Goal: Information Seeking & Learning: Learn about a topic

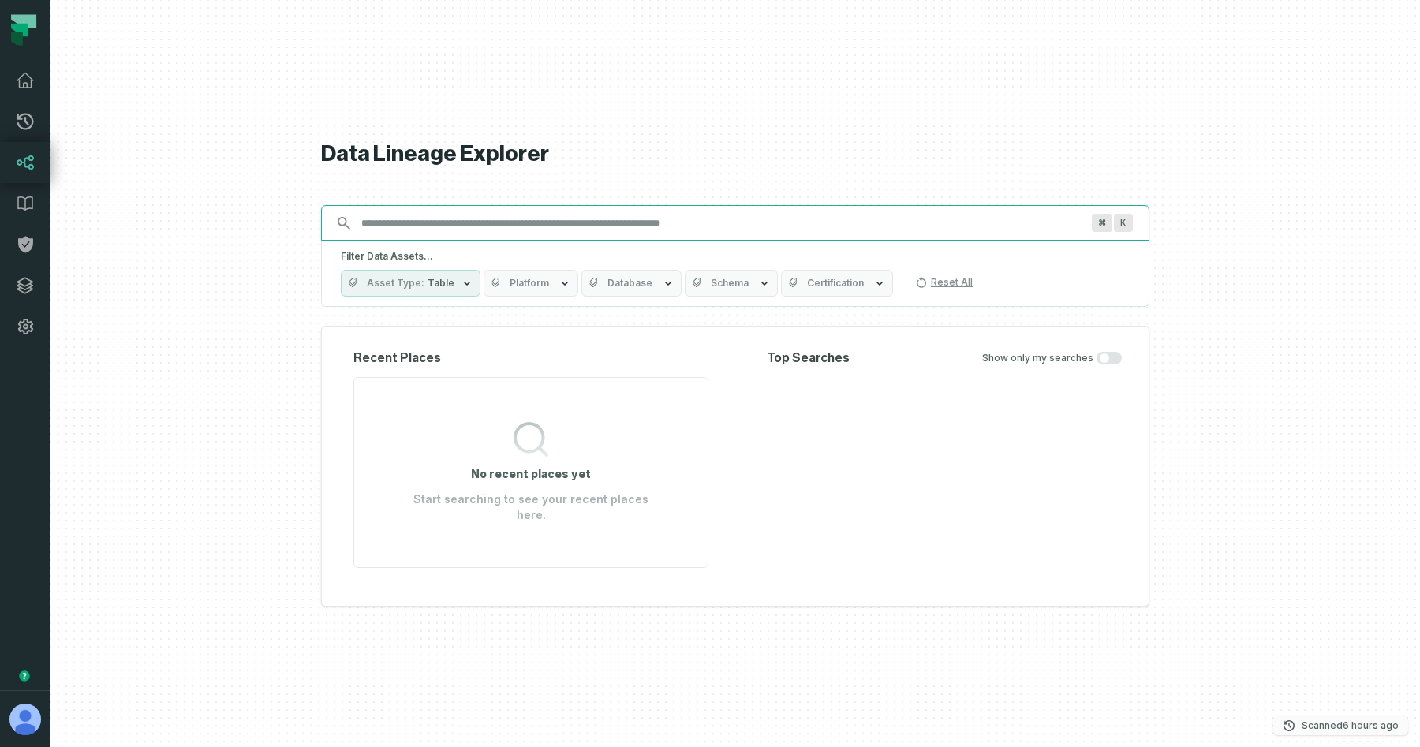
click at [1324, 726] on p "Scanned 8/25/2025, 4:03:04 AM" at bounding box center [1349, 726] width 97 height 16
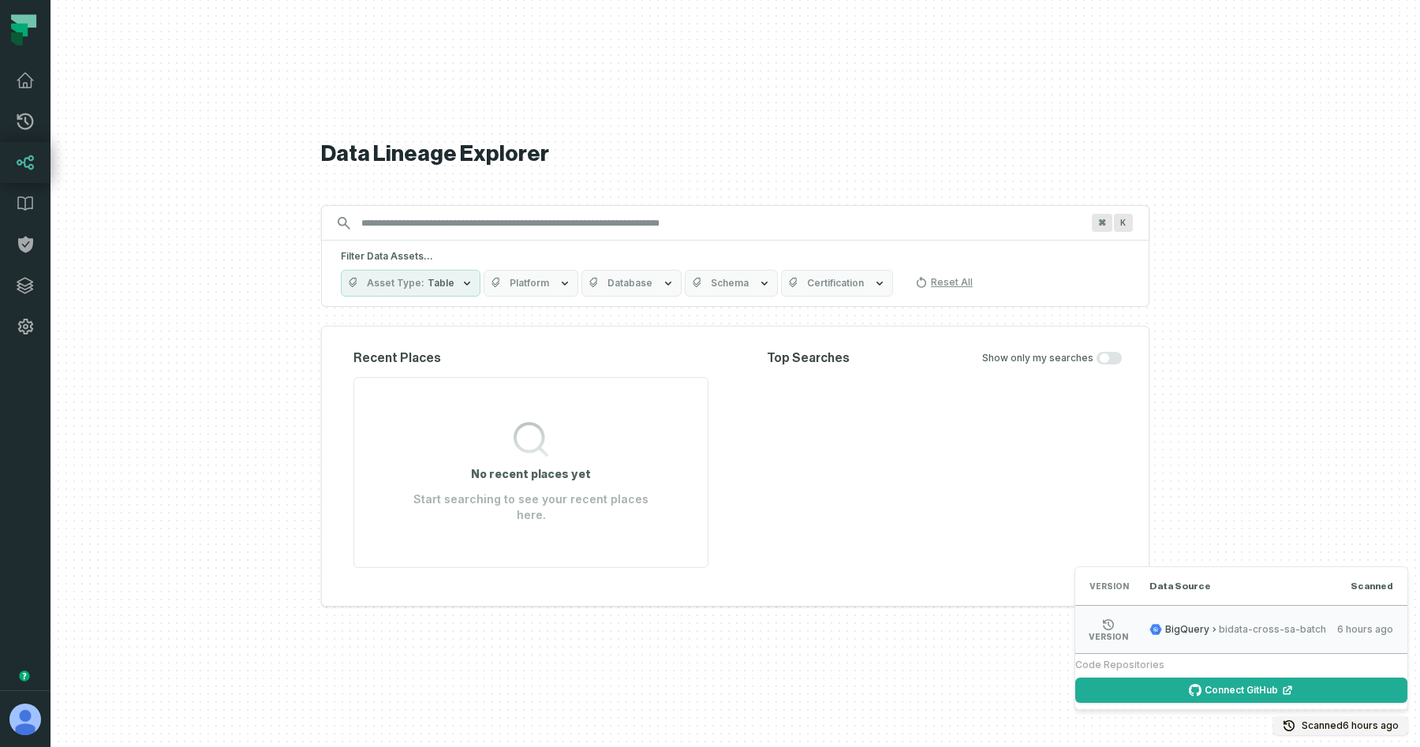
click at [693, 118] on div "Data Lineage Explorer Search for assets across the organization ⌘ K Filter Data…" at bounding box center [735, 373] width 828 height 747
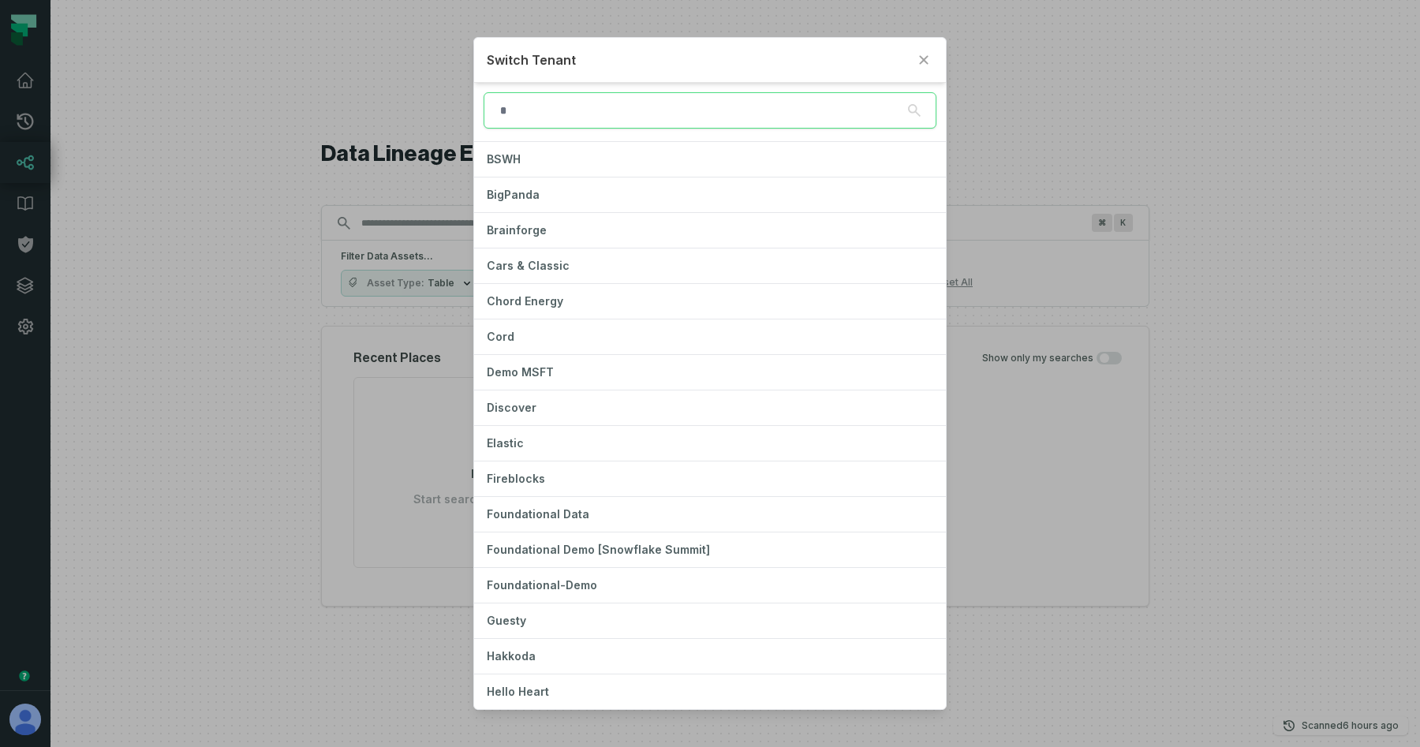
scroll to position [142, 0]
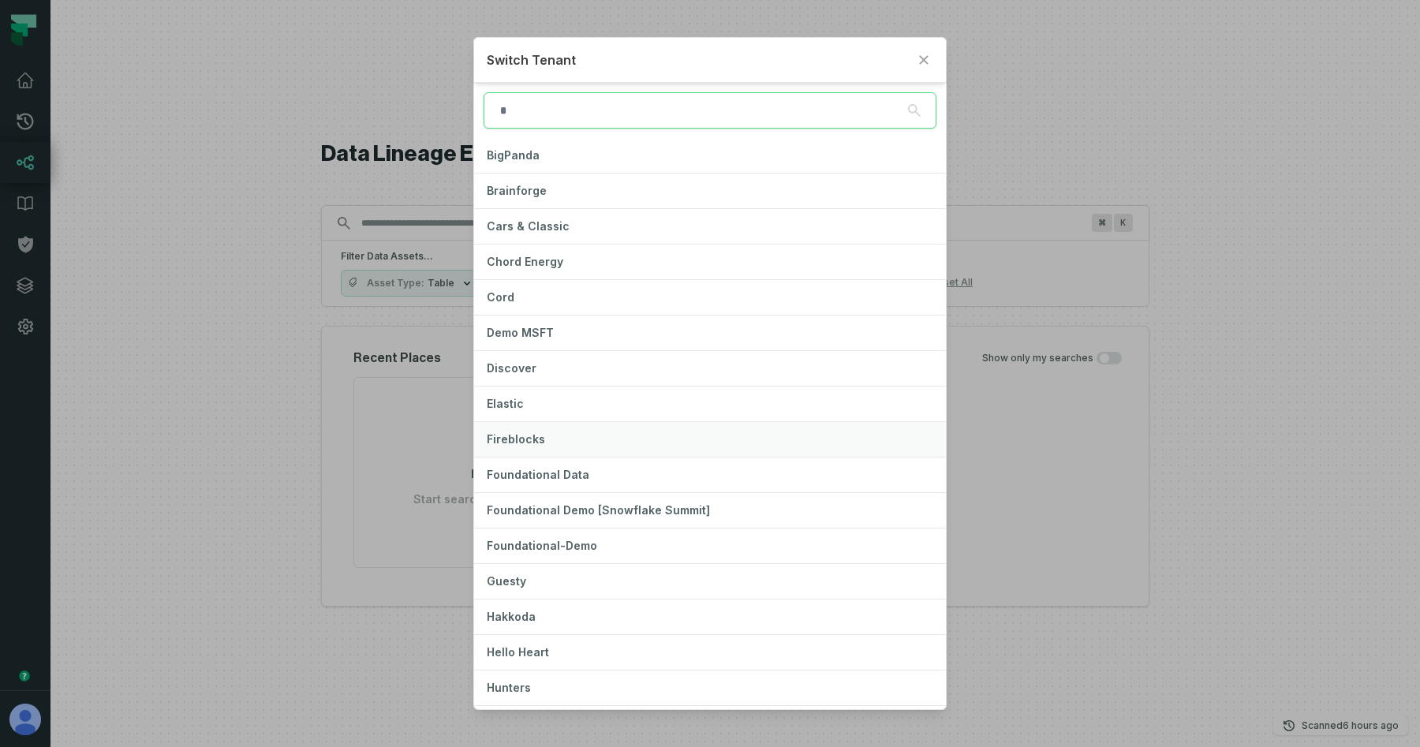
click at [543, 436] on button "Fireblocks" at bounding box center [710, 439] width 472 height 35
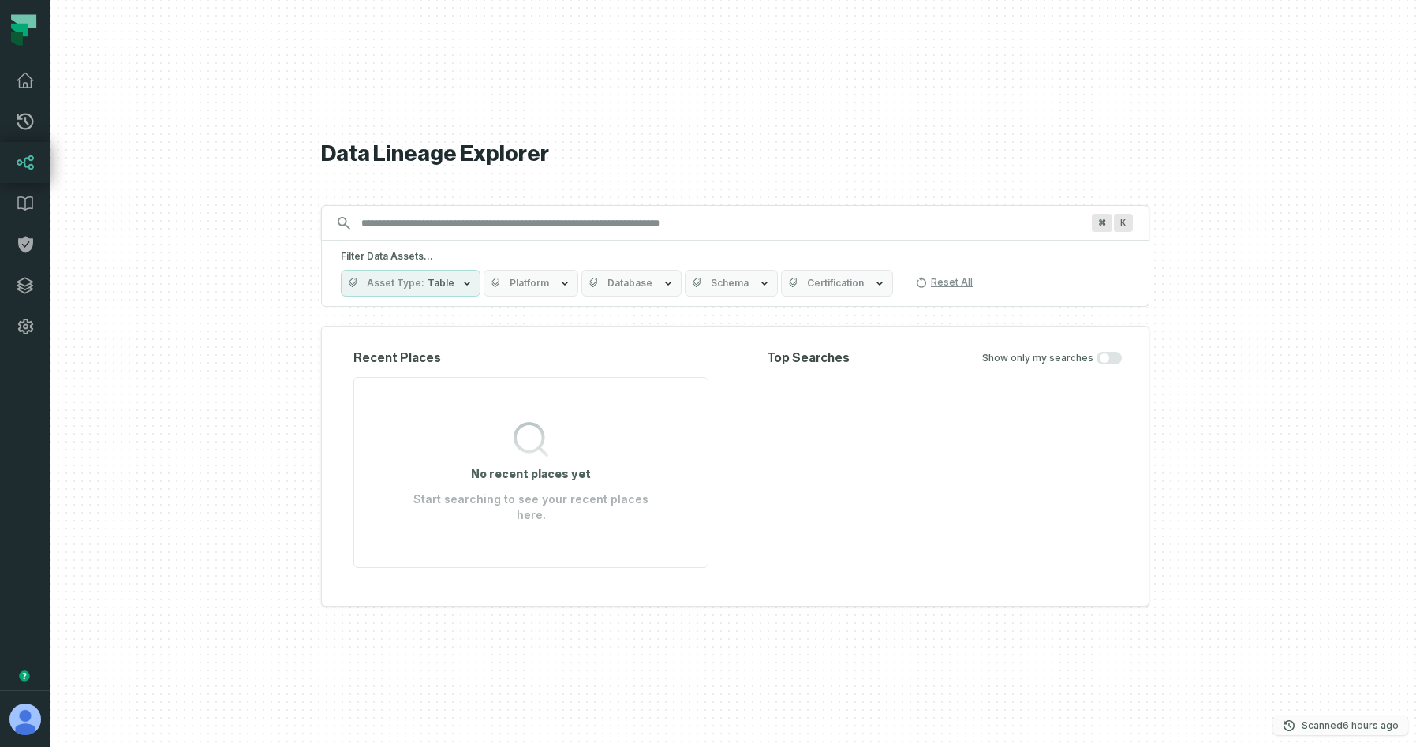
click at [1352, 722] on relative-time "8/25/2025, 4:03:04 AM" at bounding box center [1370, 725] width 56 height 12
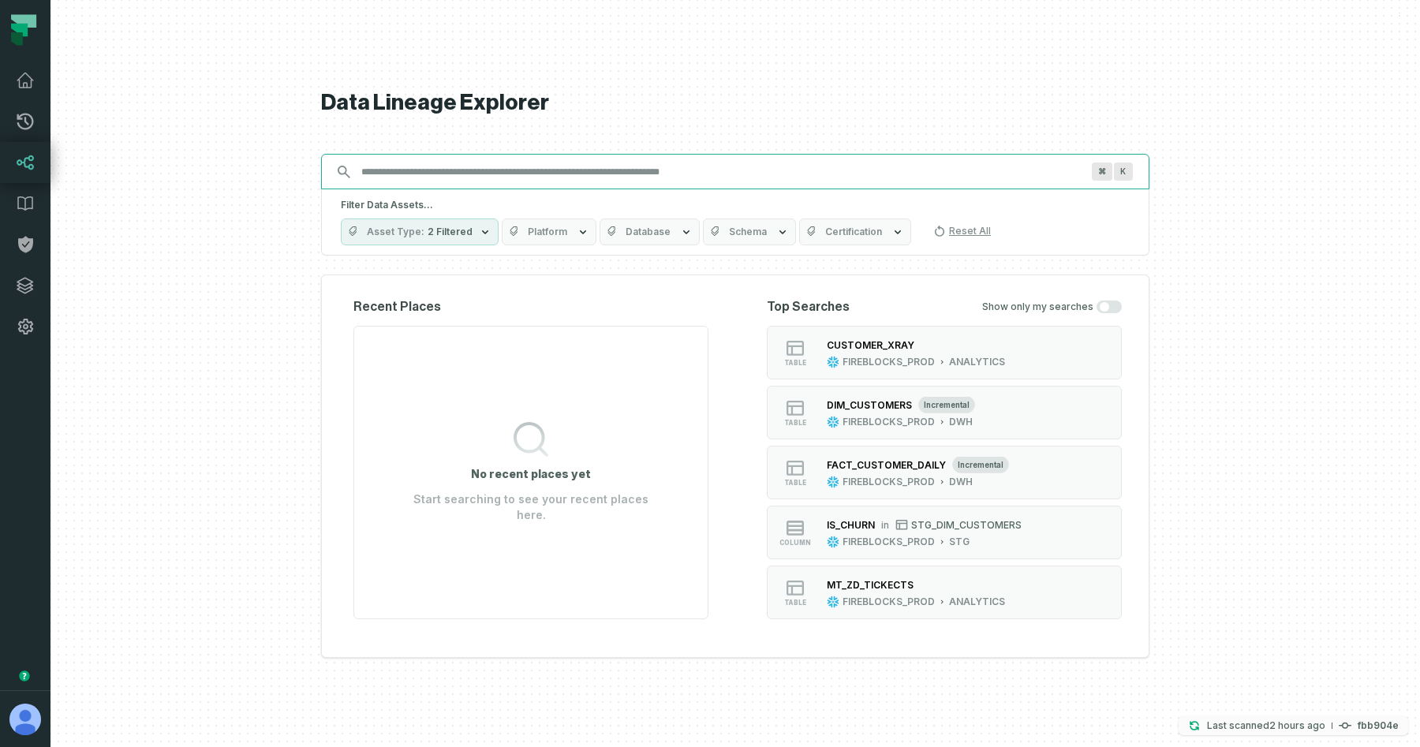
click at [1274, 722] on relative-time "[DATE] 7:34:13 AM" at bounding box center [1297, 725] width 56 height 12
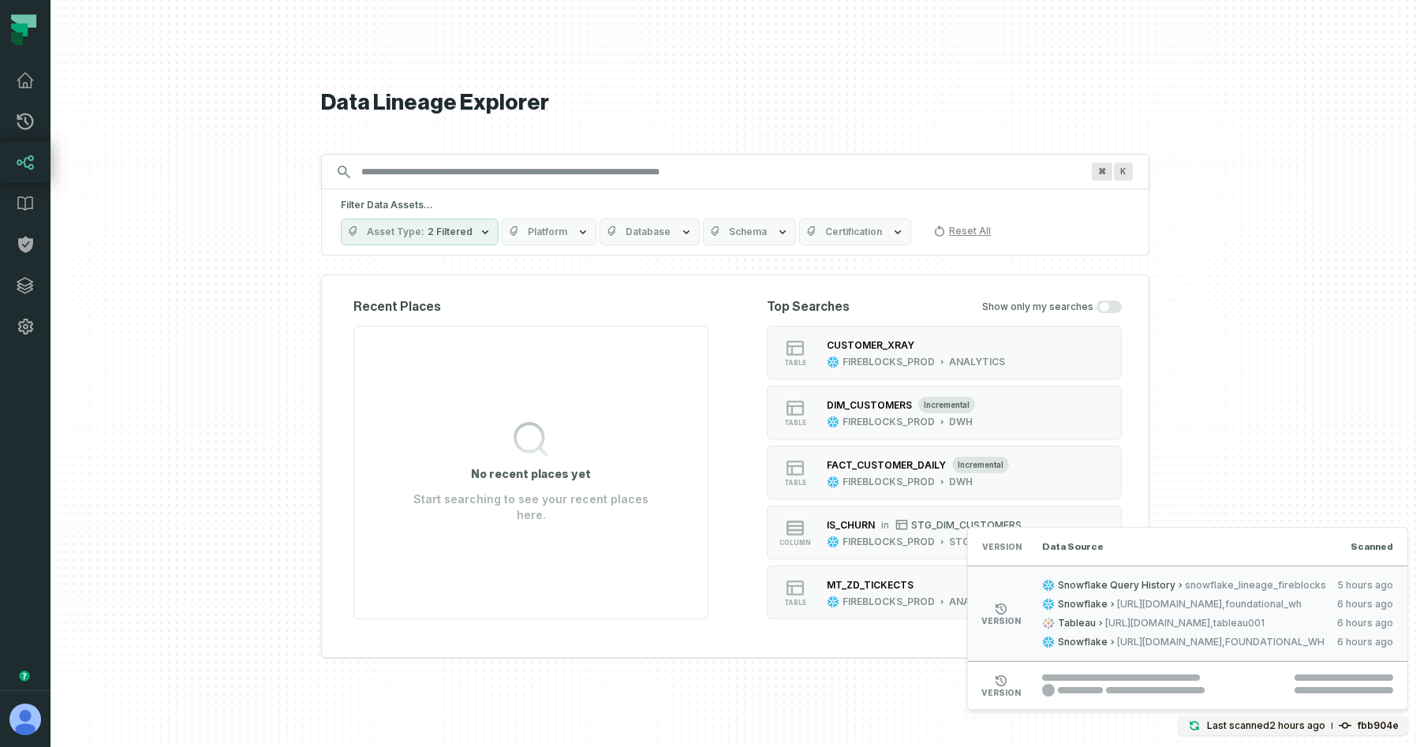
click at [1185, 588] on span "snowflake_lineage_fireblocks" at bounding box center [1255, 585] width 141 height 13
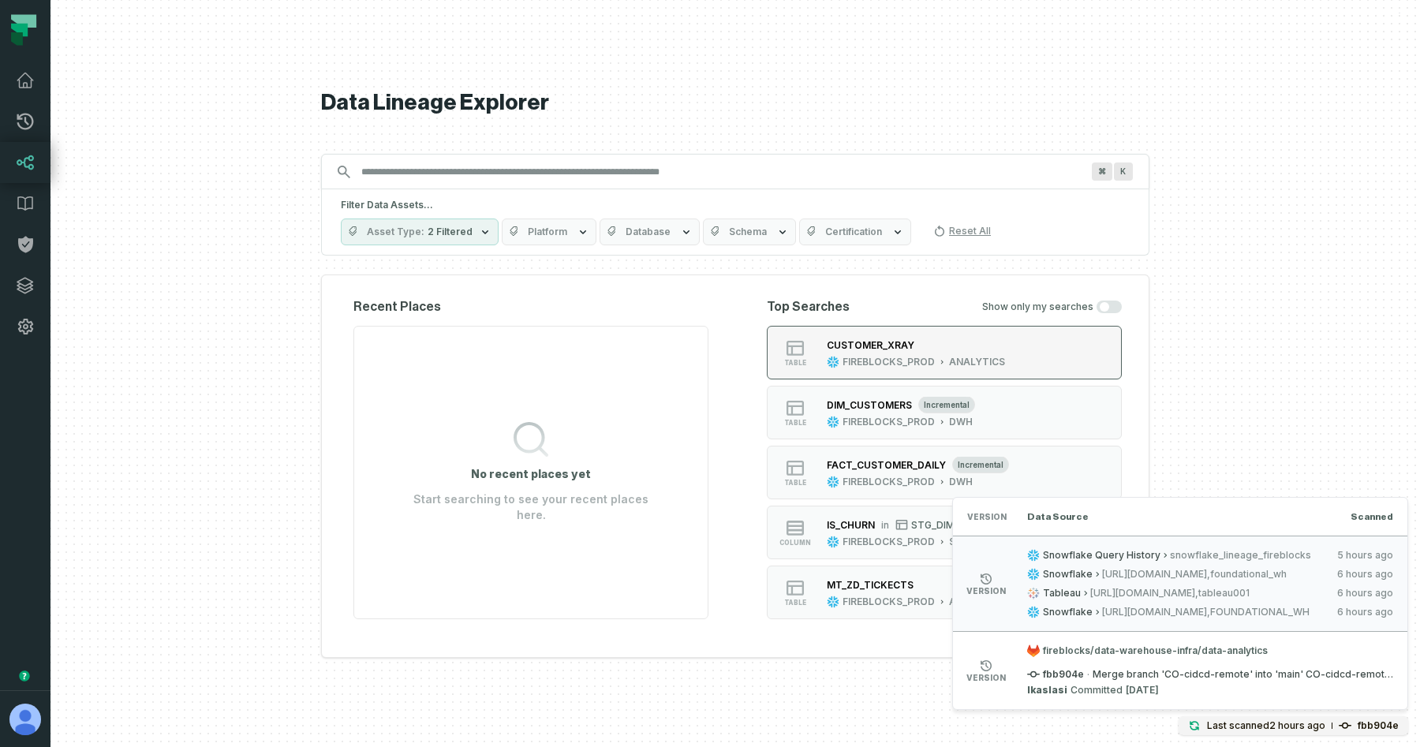
click at [932, 338] on div "CUSTOMER_XRAY" at bounding box center [916, 345] width 178 height 16
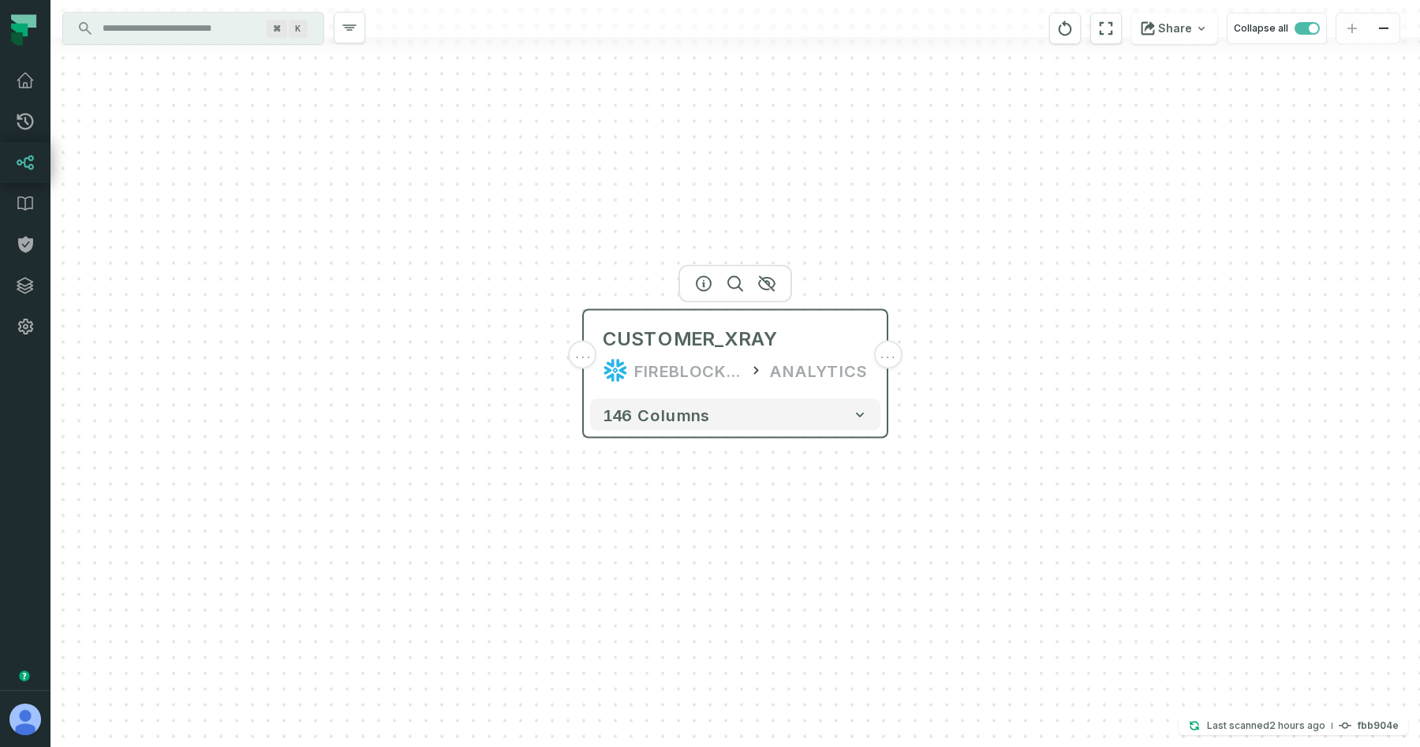
click at [732, 378] on div "FIREBLOCKS_PROD" at bounding box center [687, 370] width 107 height 25
click at [696, 283] on icon "button" at bounding box center [703, 284] width 14 height 14
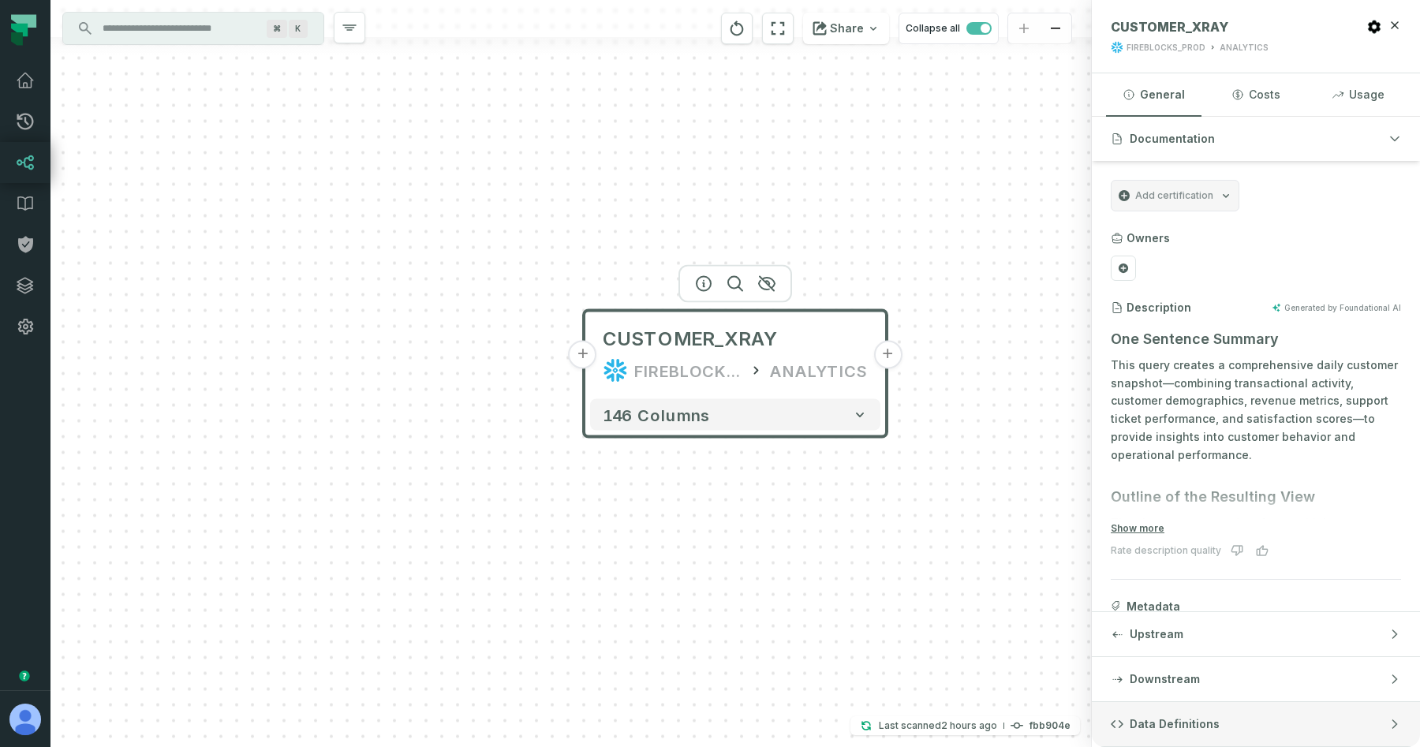
click at [1286, 708] on button "Data Definitions" at bounding box center [1256, 724] width 328 height 44
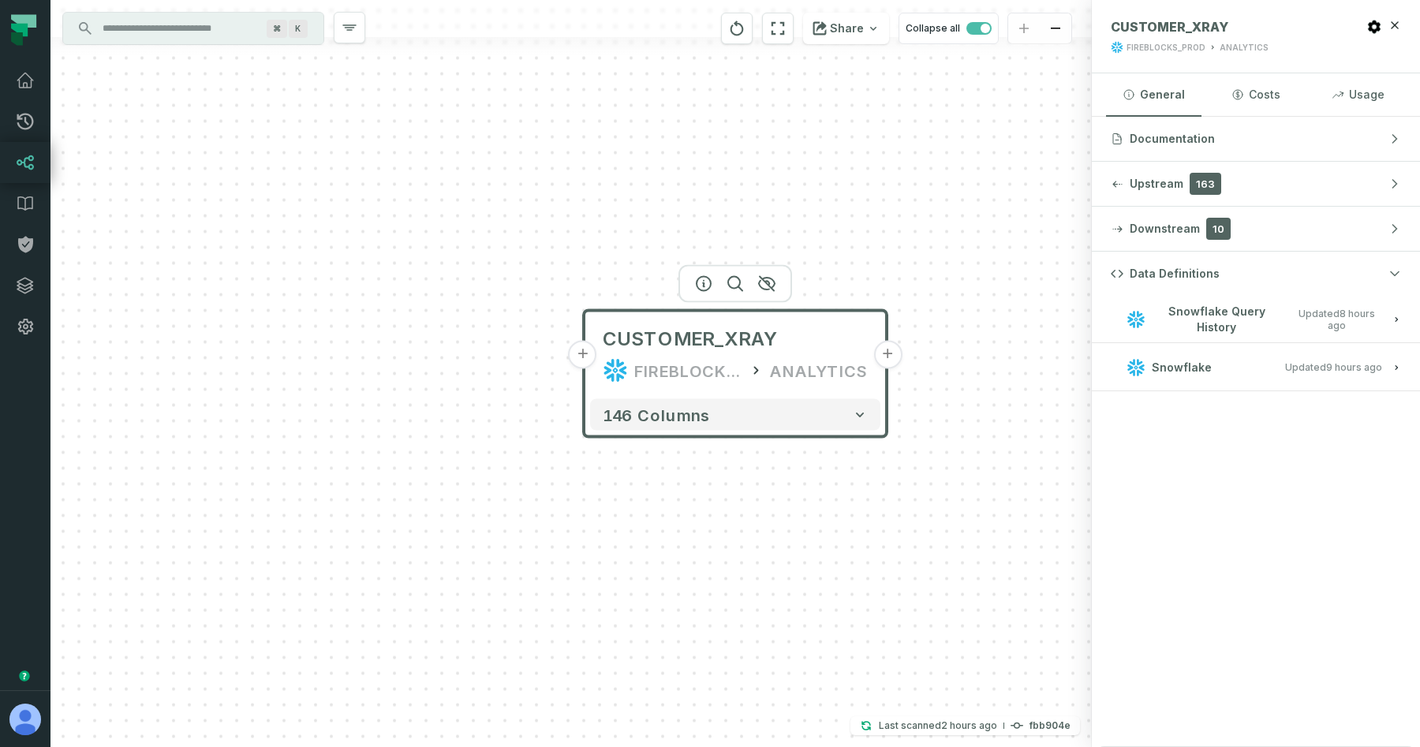
click at [1343, 361] on relative-time "[DATE] 1:01:35 AM" at bounding box center [1354, 367] width 56 height 12
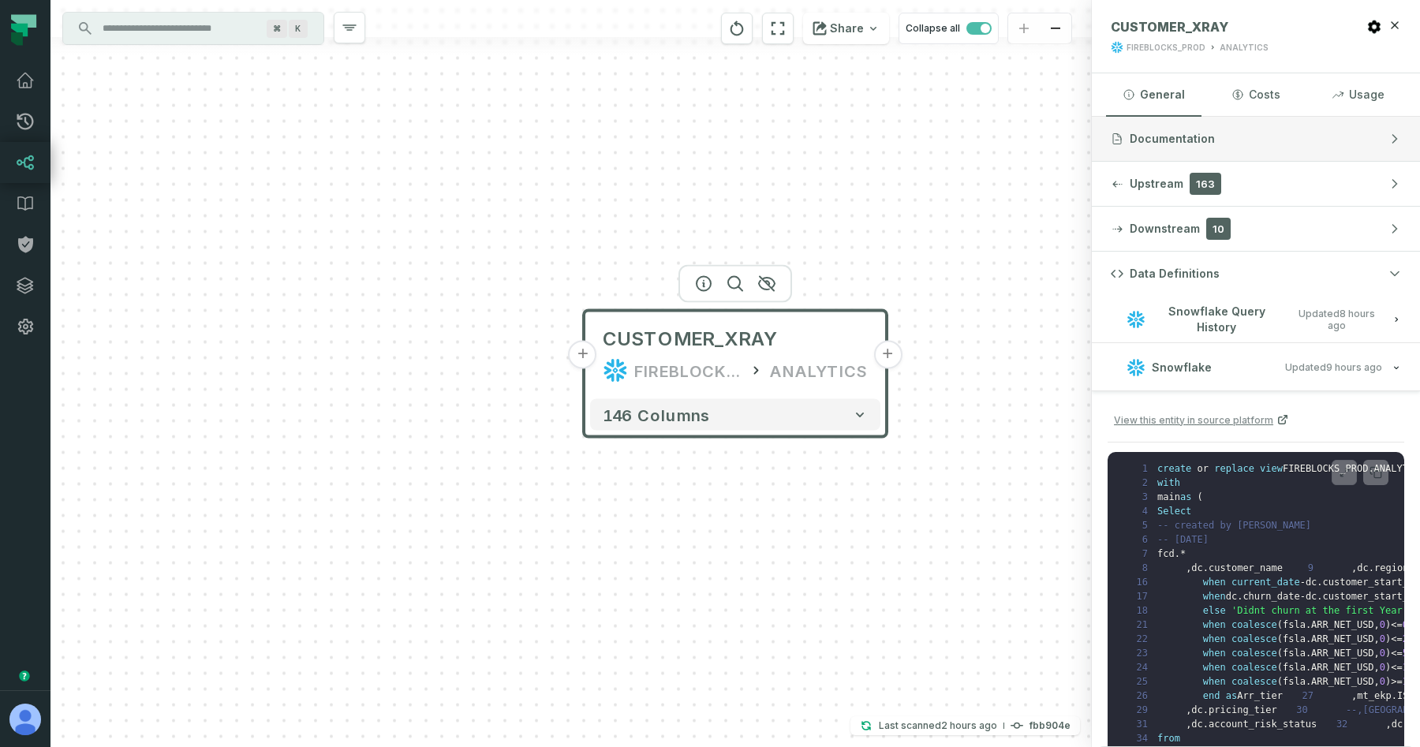
click at [1199, 145] on span "Documentation" at bounding box center [1171, 139] width 85 height 16
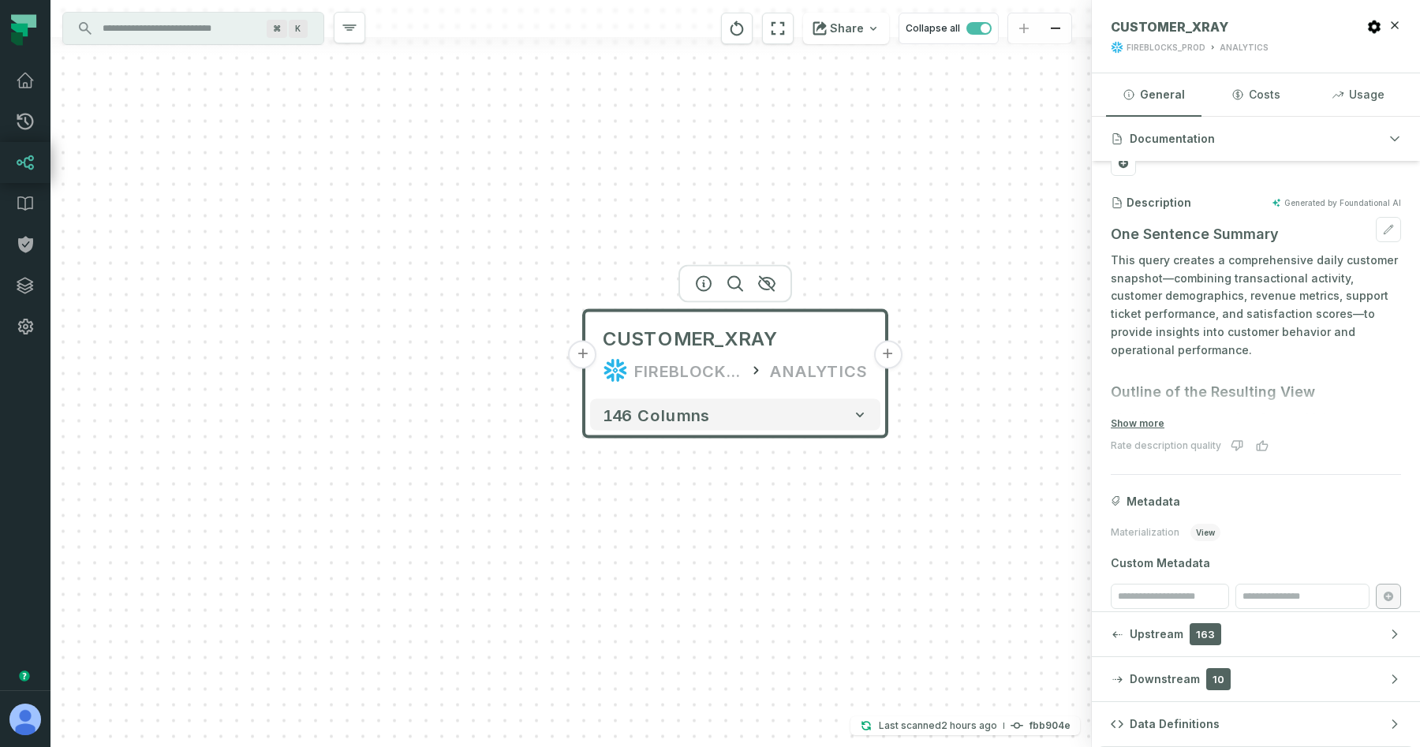
scroll to position [121, 0]
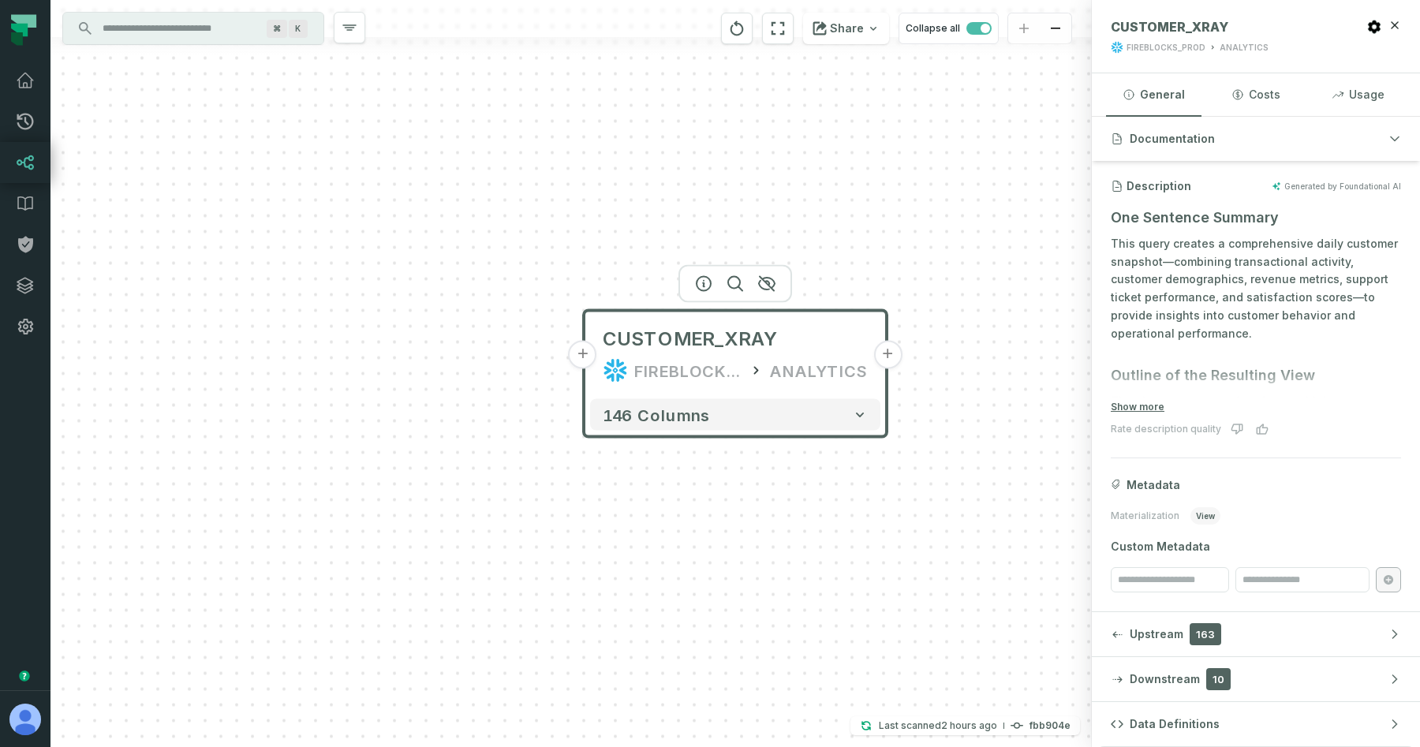
click at [577, 358] on button "+" at bounding box center [583, 355] width 28 height 28
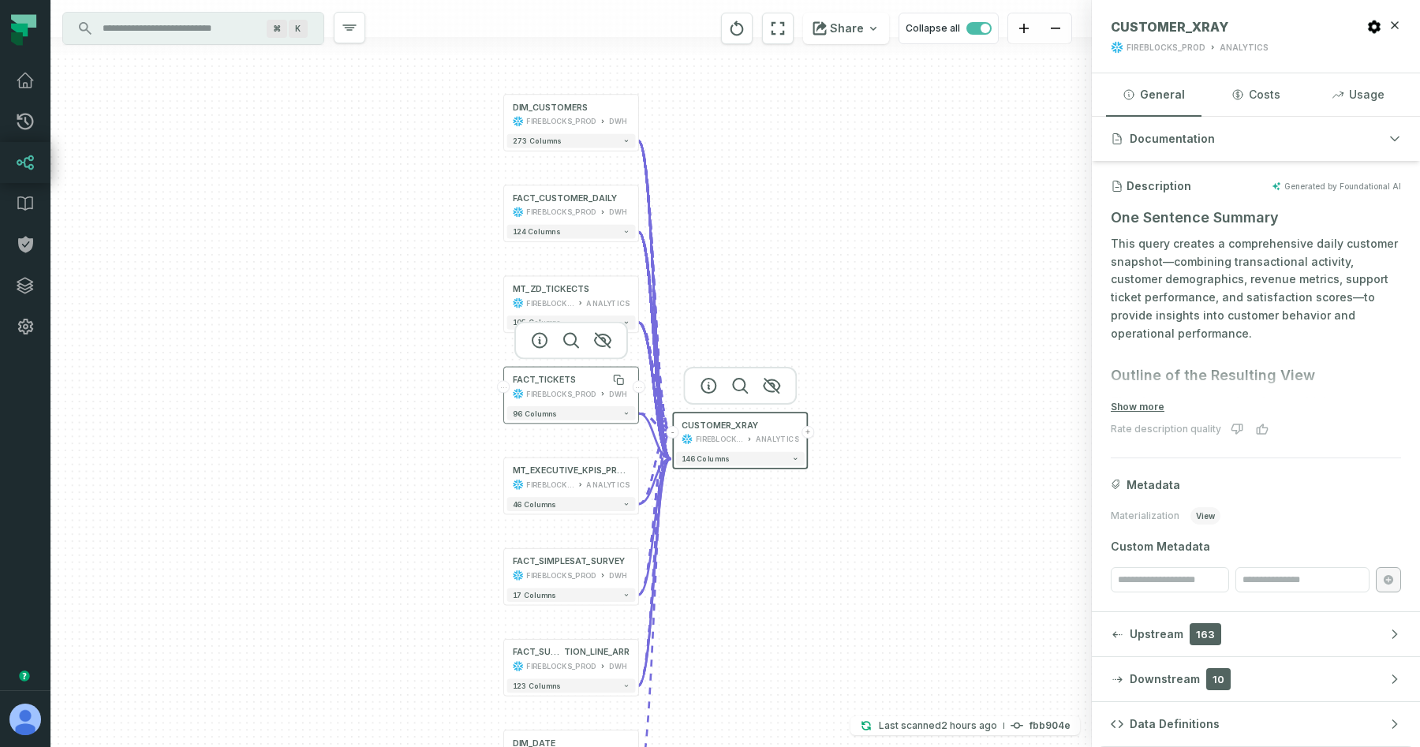
click at [554, 380] on div "FACT_TICKETS" at bounding box center [545, 379] width 64 height 11
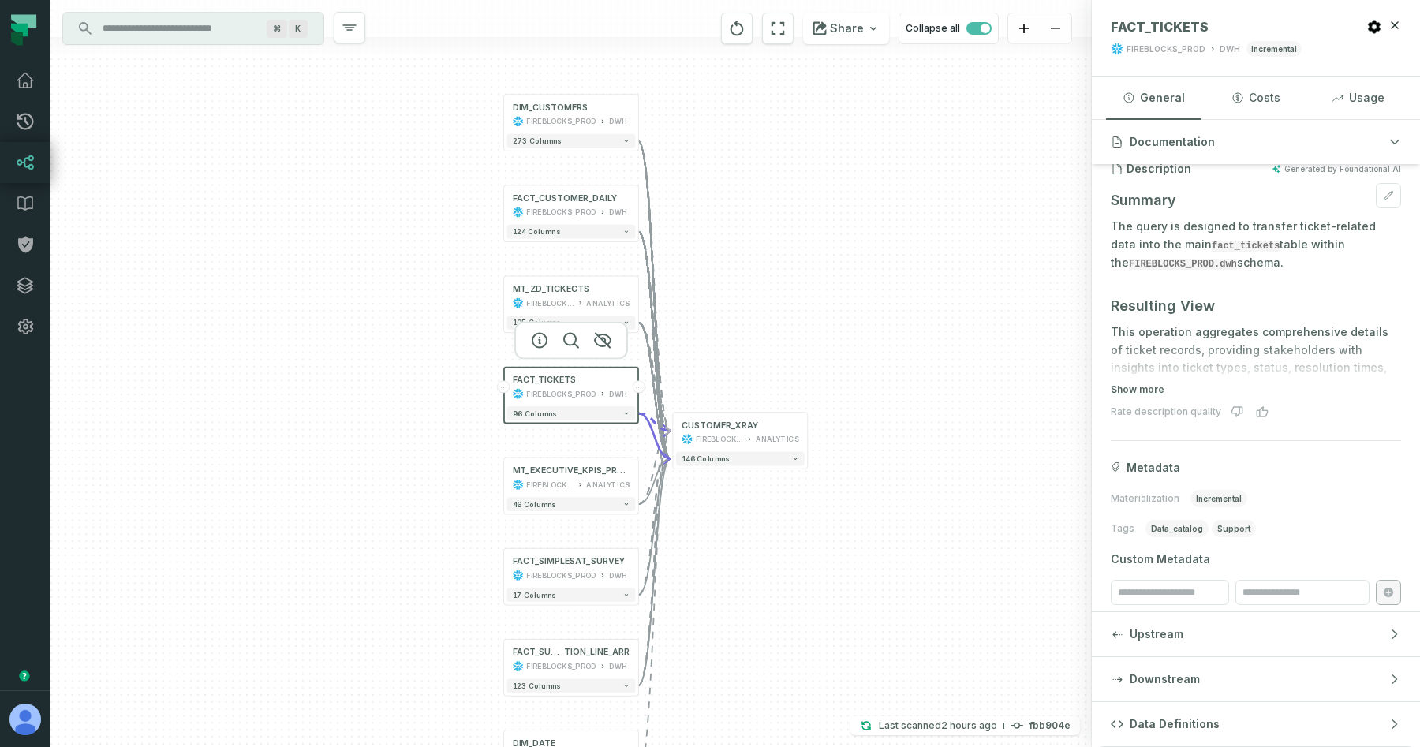
scroll to position [155, 0]
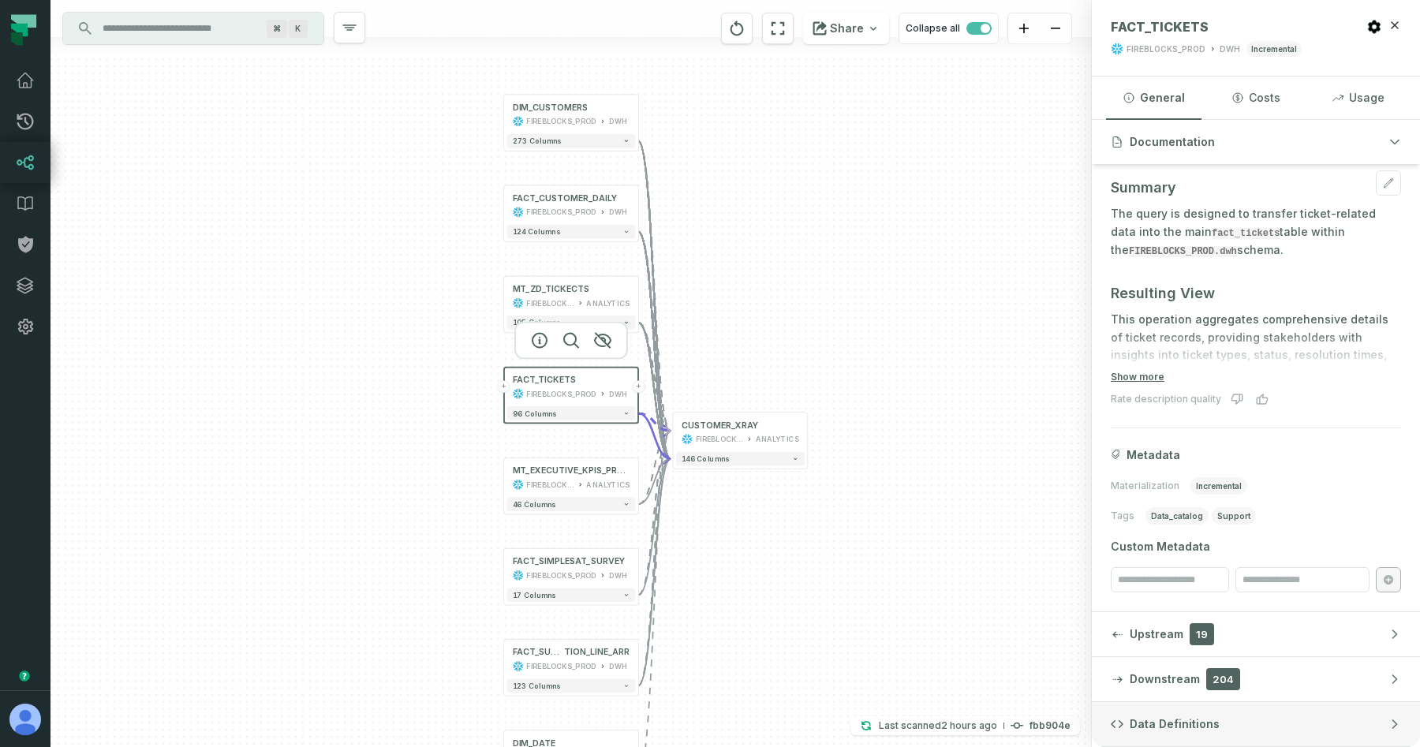
click at [1318, 711] on button "Data Definitions" at bounding box center [1256, 724] width 328 height 44
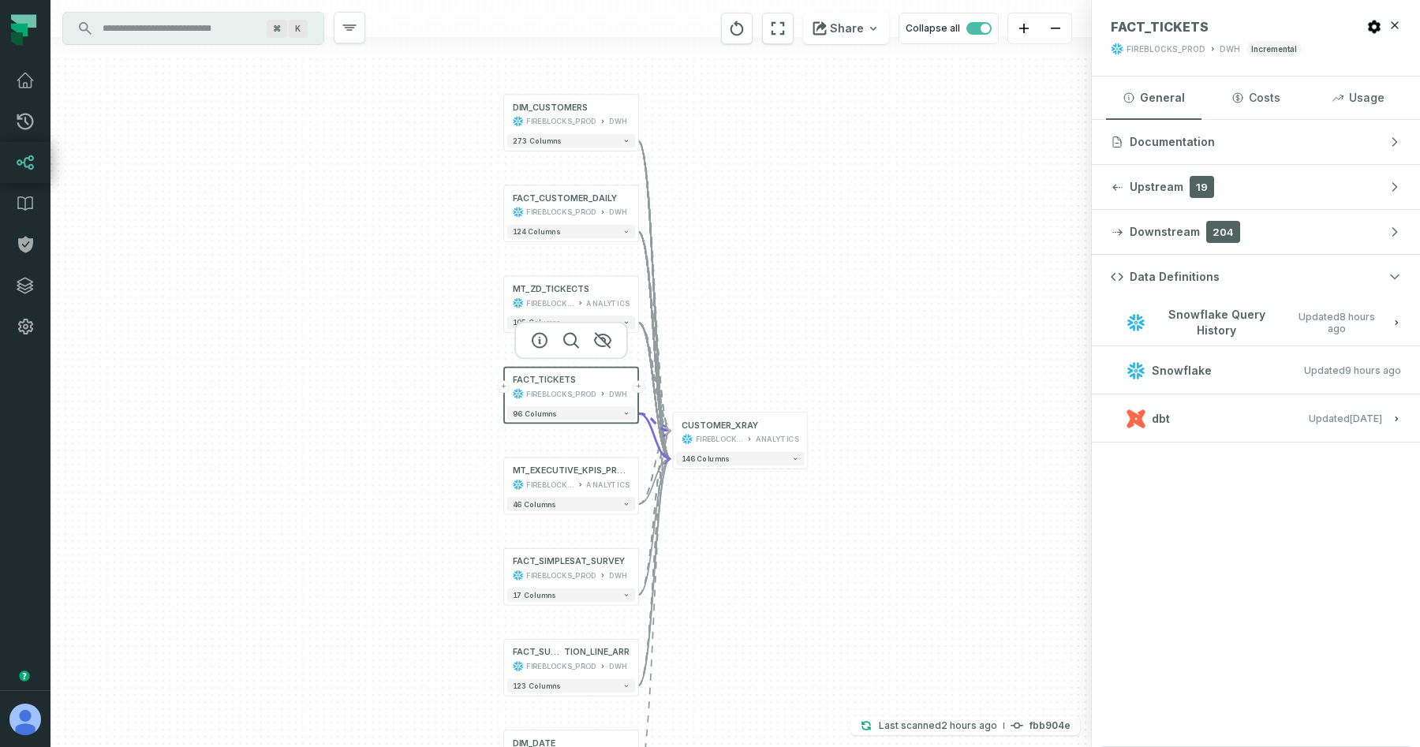
click at [506, 388] on button "+" at bounding box center [503, 386] width 13 height 13
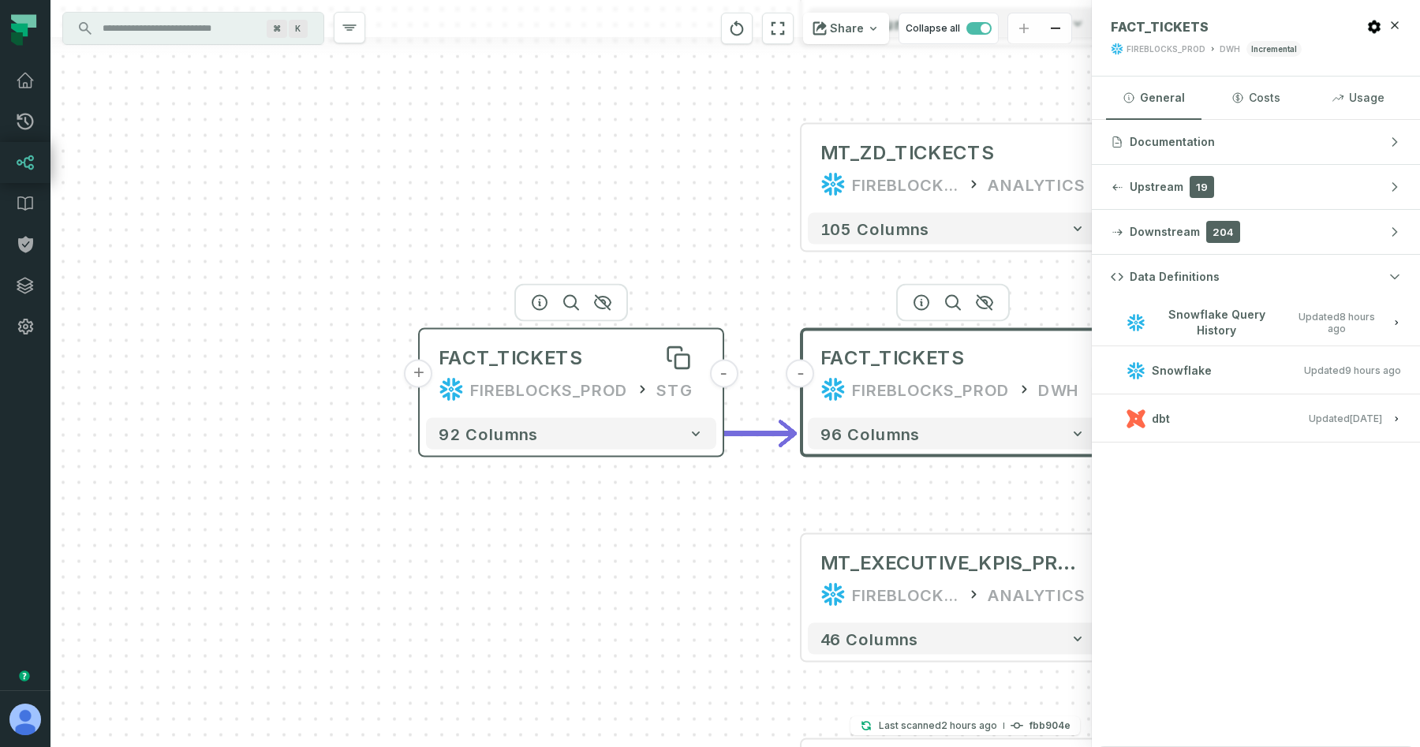
click at [553, 369] on div "FACT_TICKETS" at bounding box center [511, 357] width 144 height 25
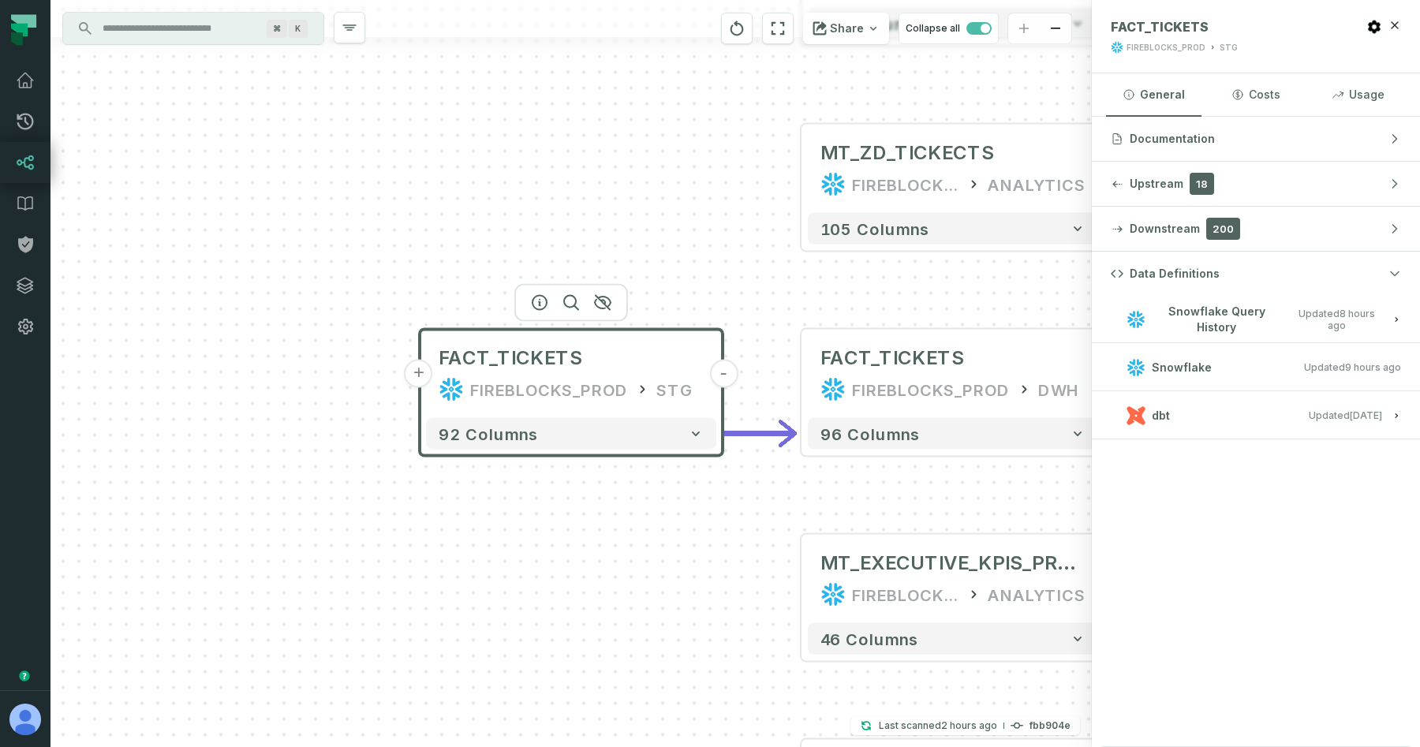
click at [423, 376] on button "+" at bounding box center [419, 374] width 28 height 28
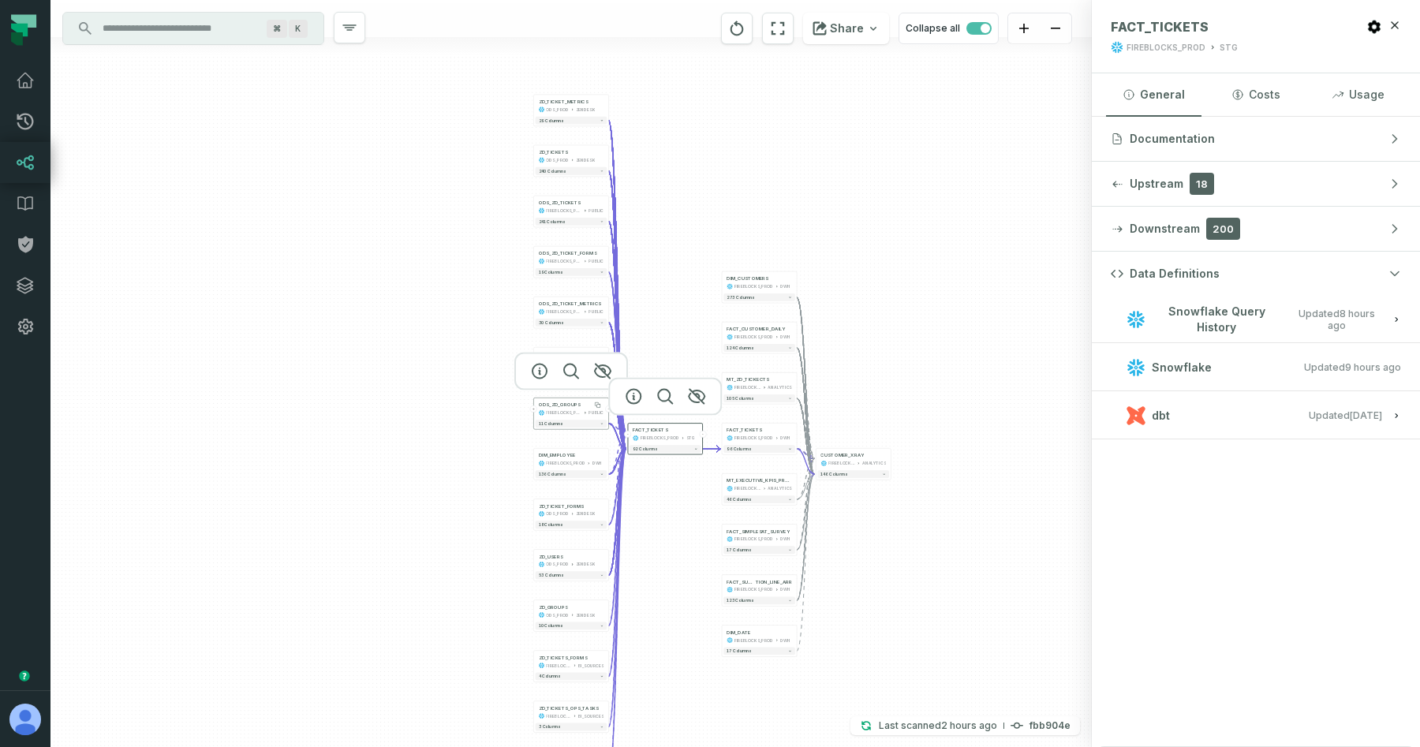
click at [563, 406] on div "ODS_ZD_GROUPS" at bounding box center [560, 404] width 42 height 6
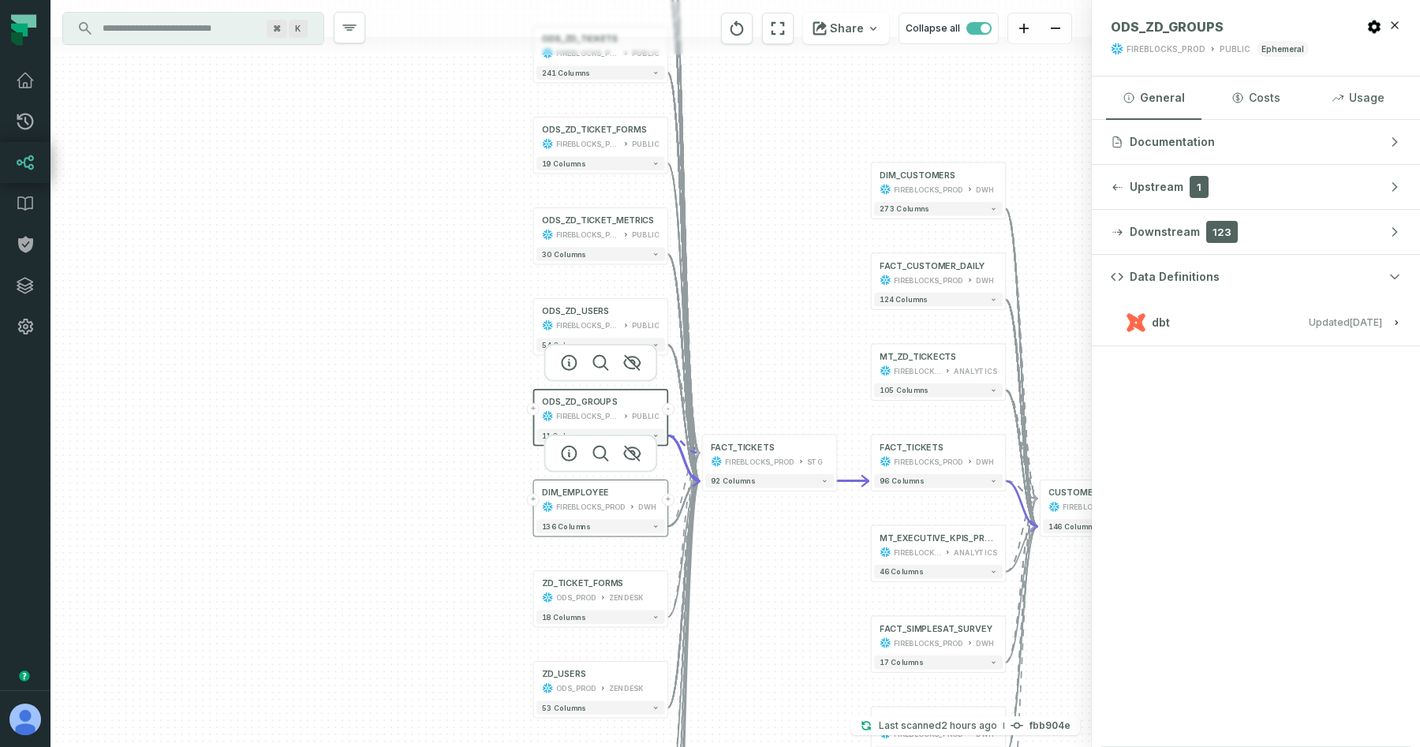
click at [573, 504] on div "FIREBLOCKS_PROD" at bounding box center [590, 506] width 69 height 11
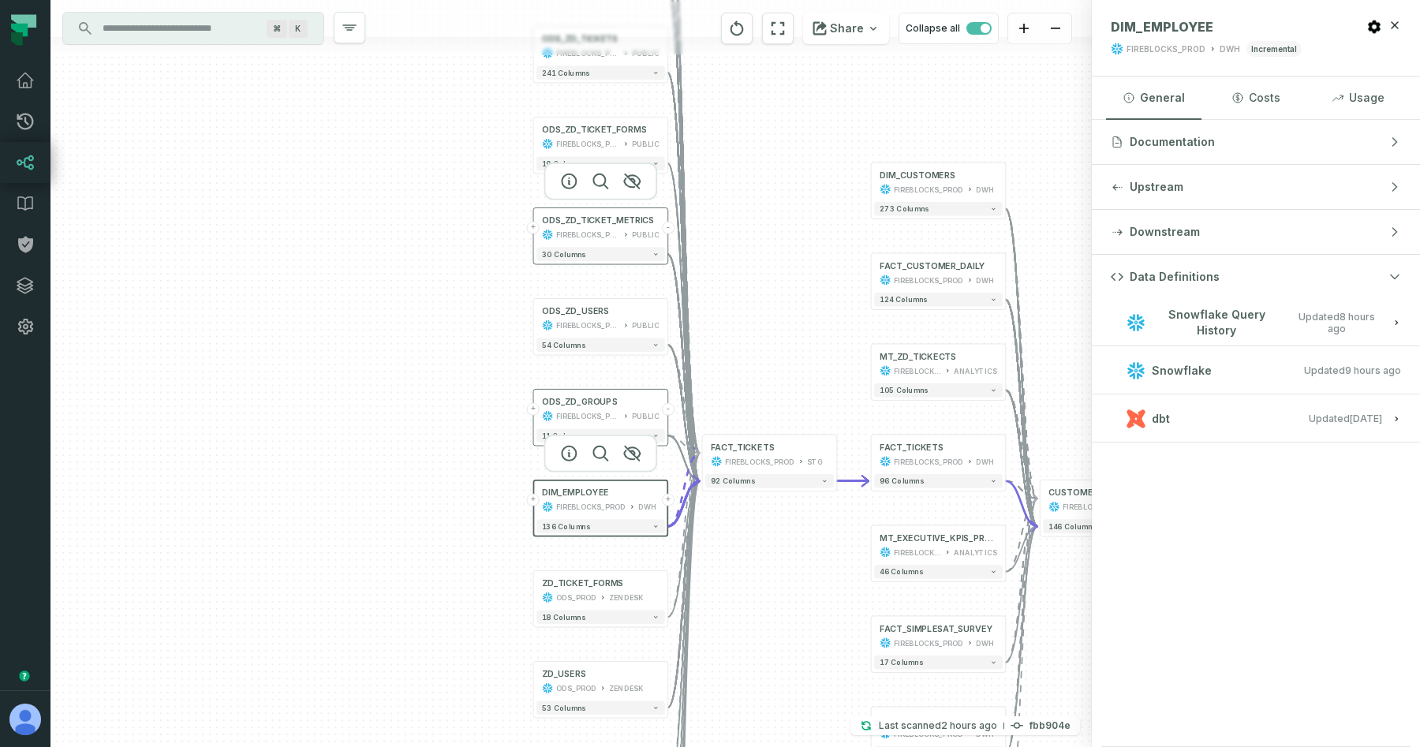
click at [587, 230] on div "FIREBLOCKS_PROD" at bounding box center [588, 234] width 64 height 11
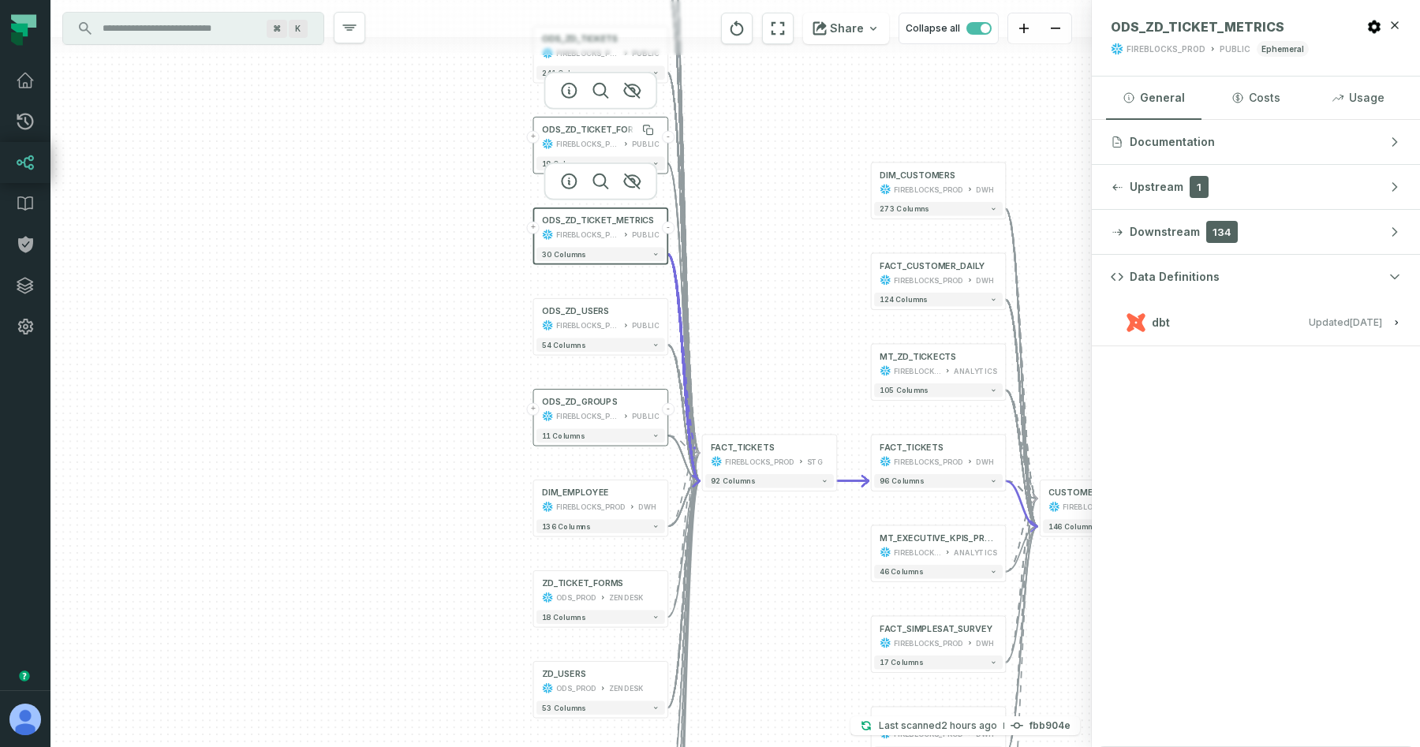
click at [586, 134] on div "ODS_ZD_TICKET_FORMS" at bounding box center [594, 130] width 105 height 11
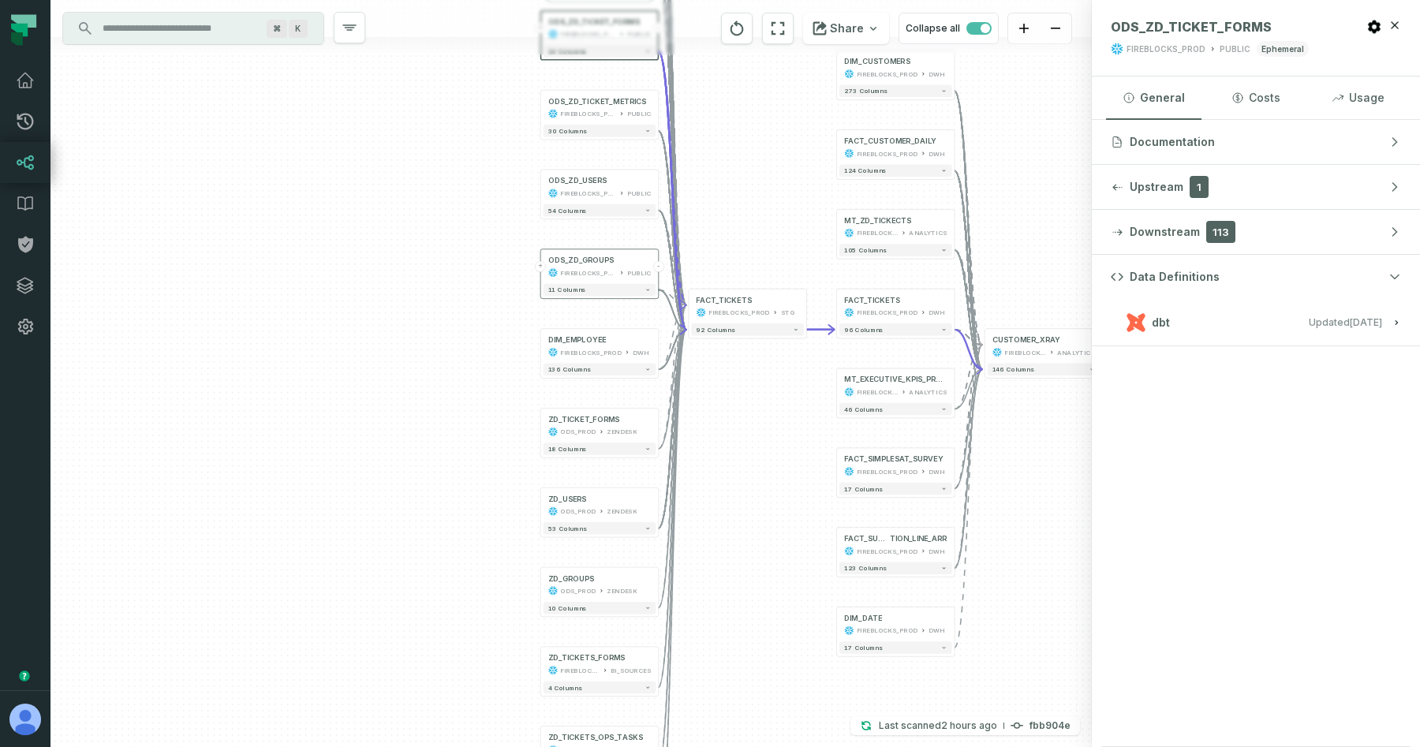
drag, startPoint x: 600, startPoint y: 556, endPoint x: 594, endPoint y: 226, distance: 329.8
click at [594, 226] on div "ZD_TICKET_METRICS ODS_PROD ZENDESK + 29 columns ZD_TICKETS ODS_PROD ZENDESK + 2…" at bounding box center [570, 373] width 1041 height 747
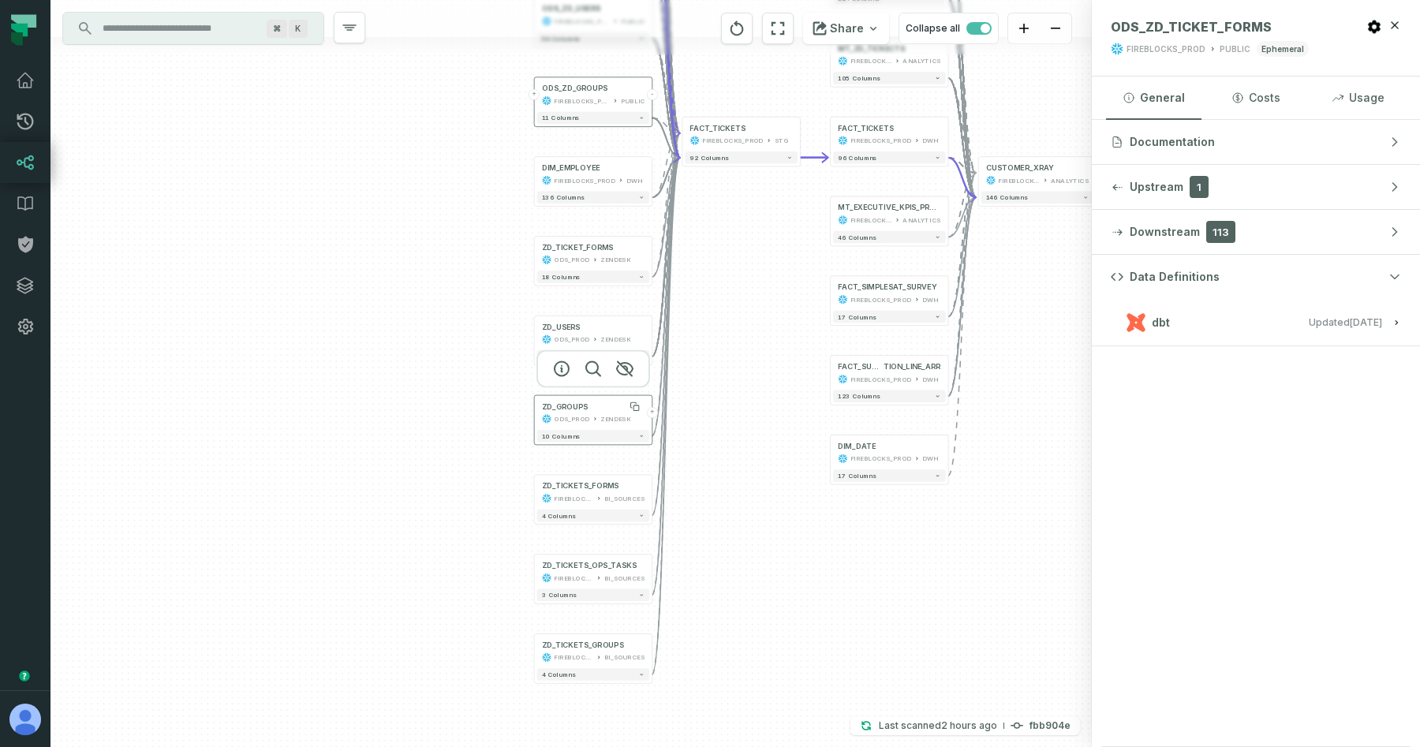
click at [562, 408] on div "ZD_GROUPS" at bounding box center [565, 405] width 46 height 9
click at [574, 491] on div "ZD_TICKETS_FORMS FIREBLOCKS_PROD BI_SOURCES" at bounding box center [593, 491] width 113 height 29
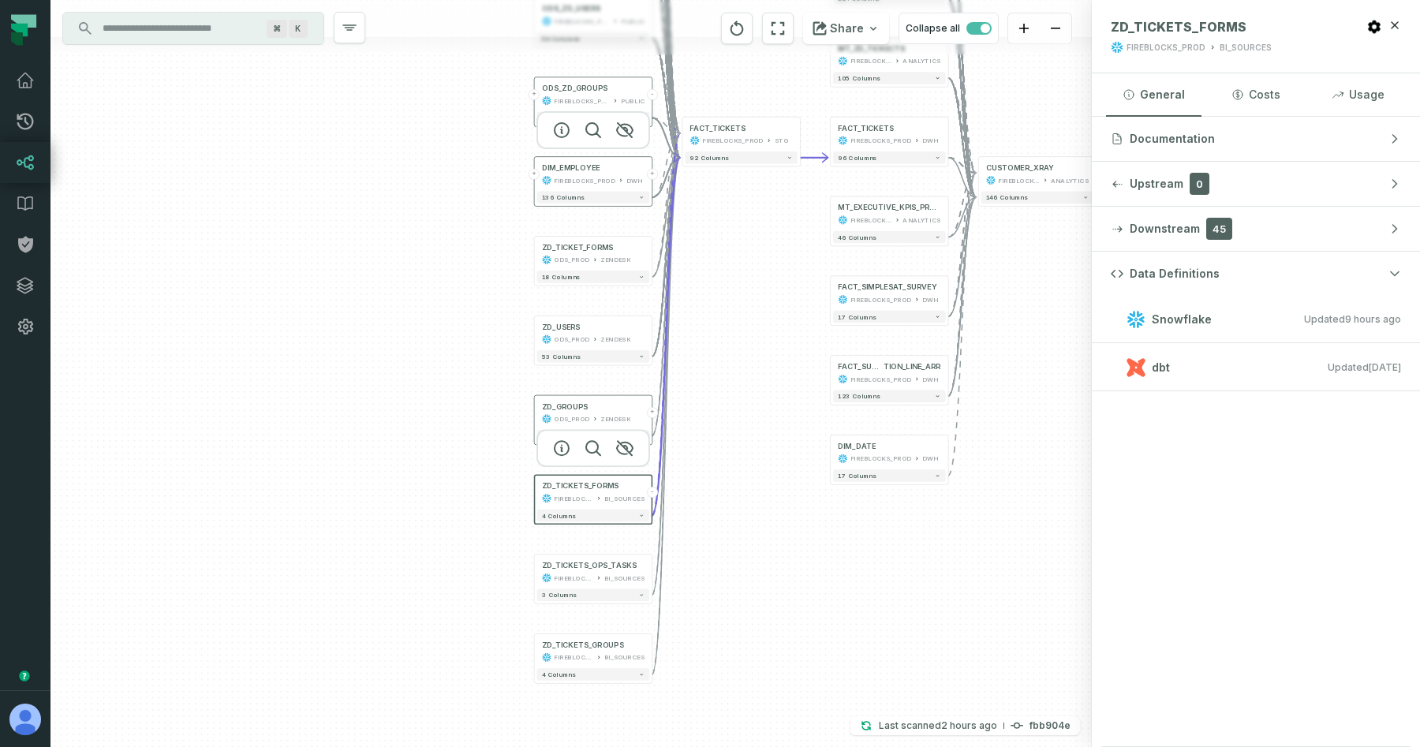
click at [560, 175] on div "FIREBLOCKS_PROD" at bounding box center [585, 179] width 62 height 9
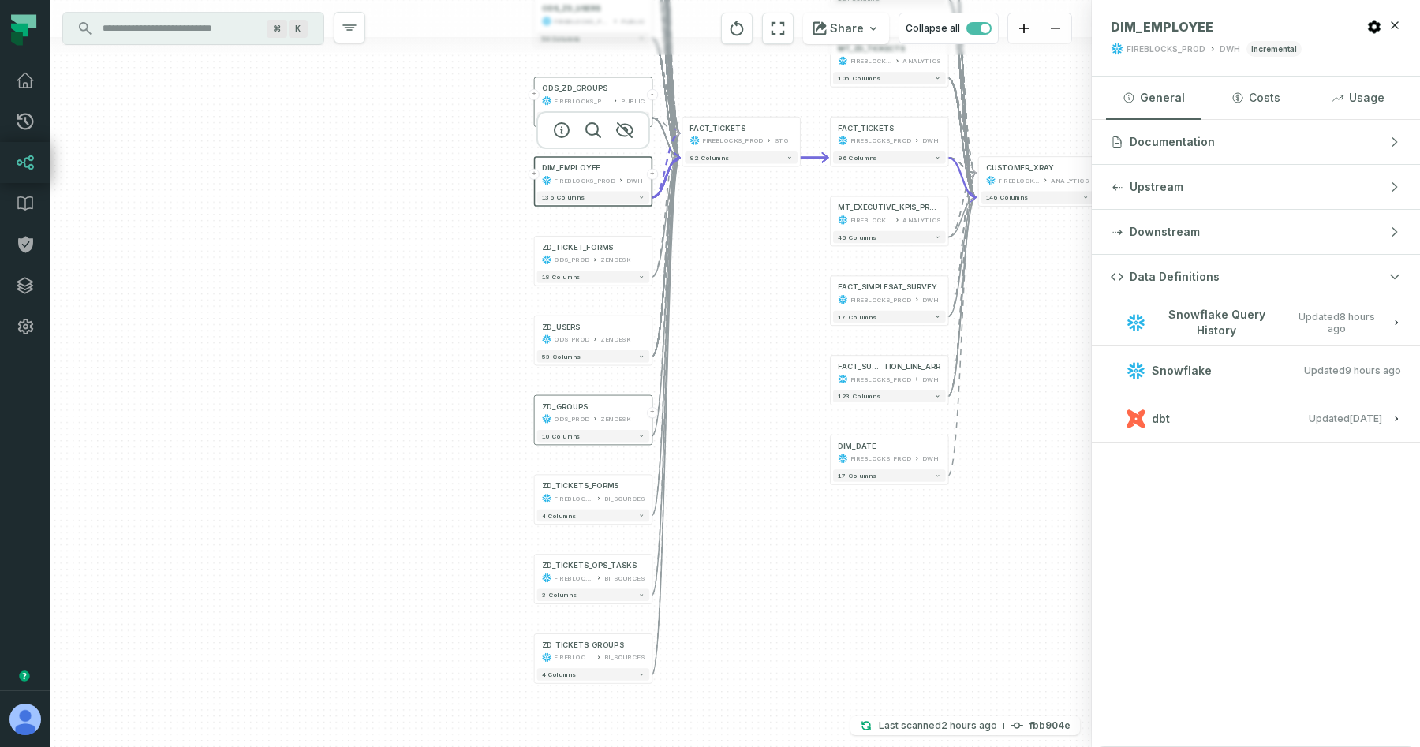
click at [535, 175] on button "+" at bounding box center [533, 174] width 11 height 11
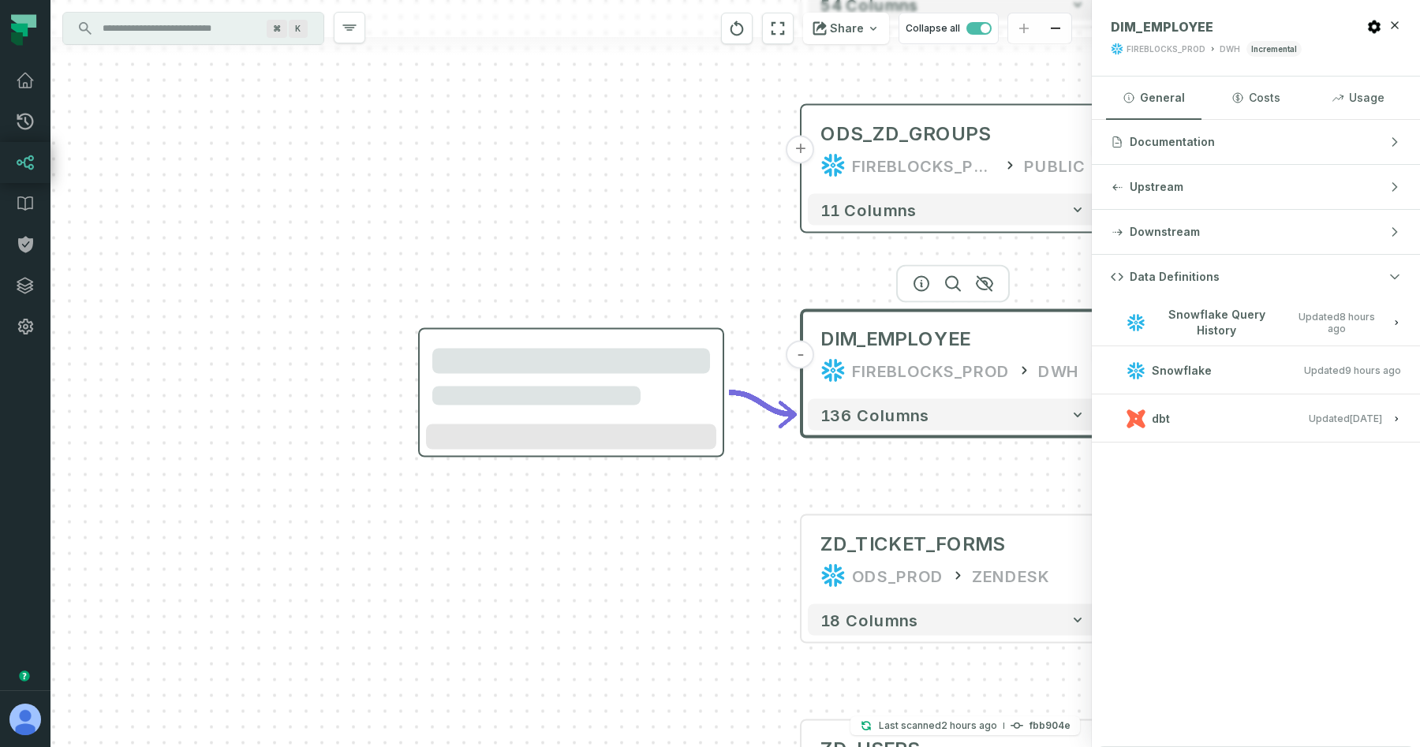
click at [542, 367] on div at bounding box center [571, 361] width 278 height 25
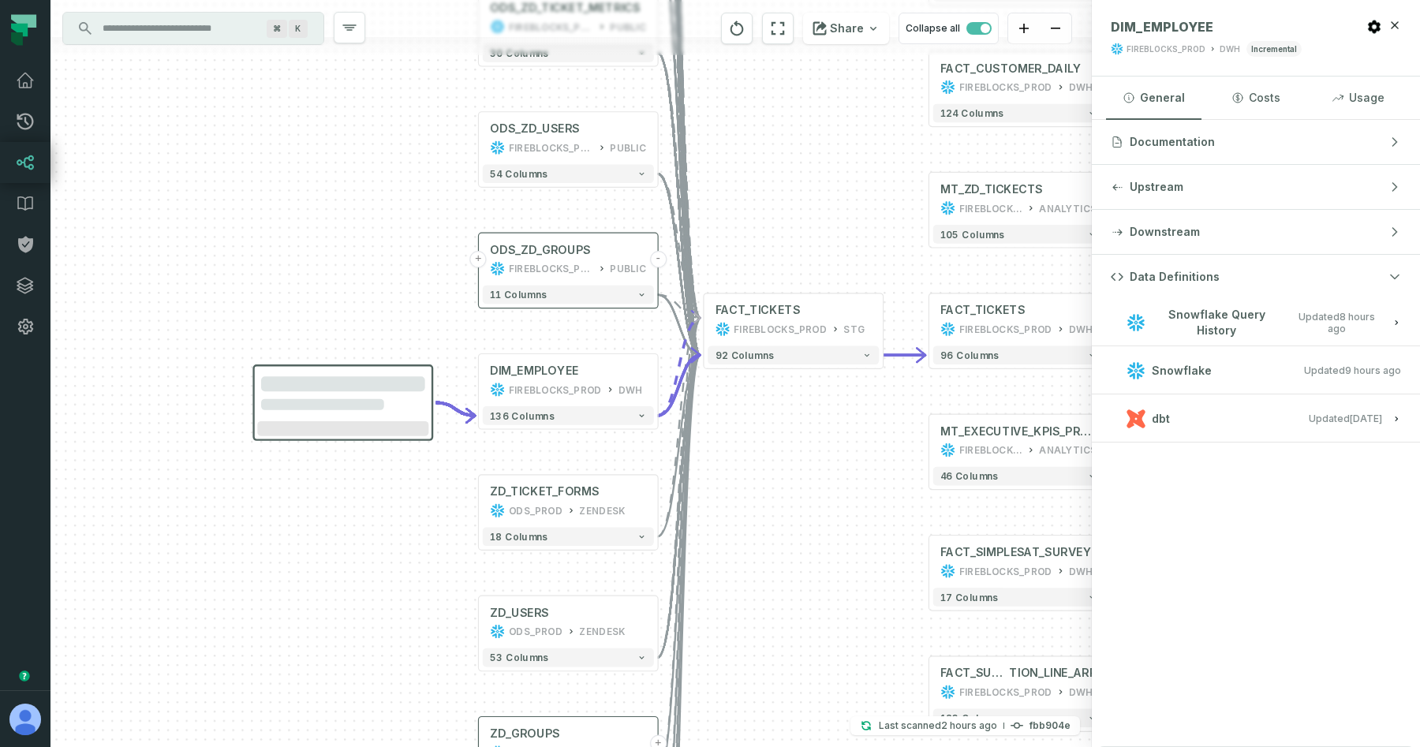
drag, startPoint x: 1009, startPoint y: 170, endPoint x: 759, endPoint y: 181, distance: 250.3
click at [759, 183] on div "ZD_TICKET_METRICS ODS_PROD ZENDESK + 29 columns ZD_TICKETS ODS_PROD ZENDESK + 2…" at bounding box center [570, 373] width 1041 height 747
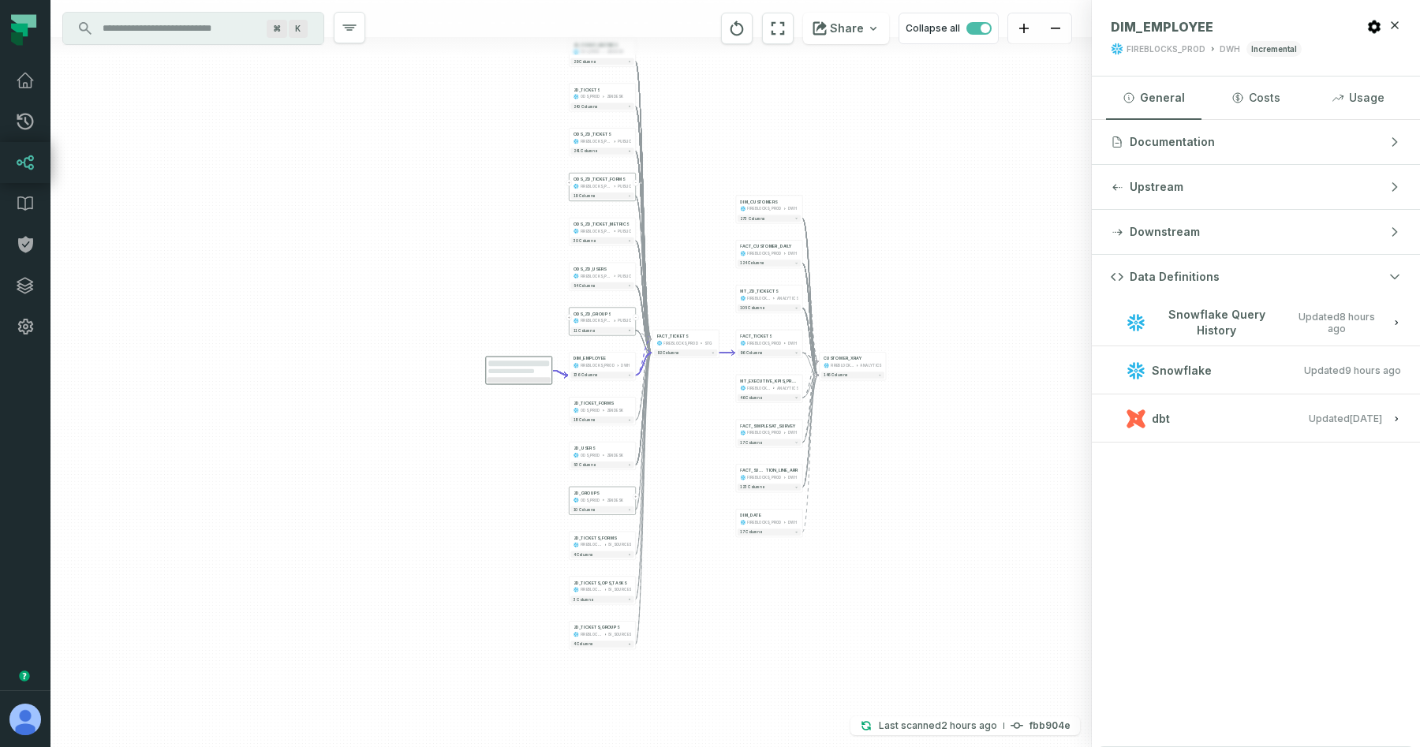
drag, startPoint x: 760, startPoint y: 163, endPoint x: 688, endPoint y: 273, distance: 131.5
click at [688, 273] on div "ZD_TICKET_METRICS ODS_PROD ZENDESK + 29 columns ZD_TICKETS ODS_PROD ZENDESK + 2…" at bounding box center [570, 373] width 1041 height 747
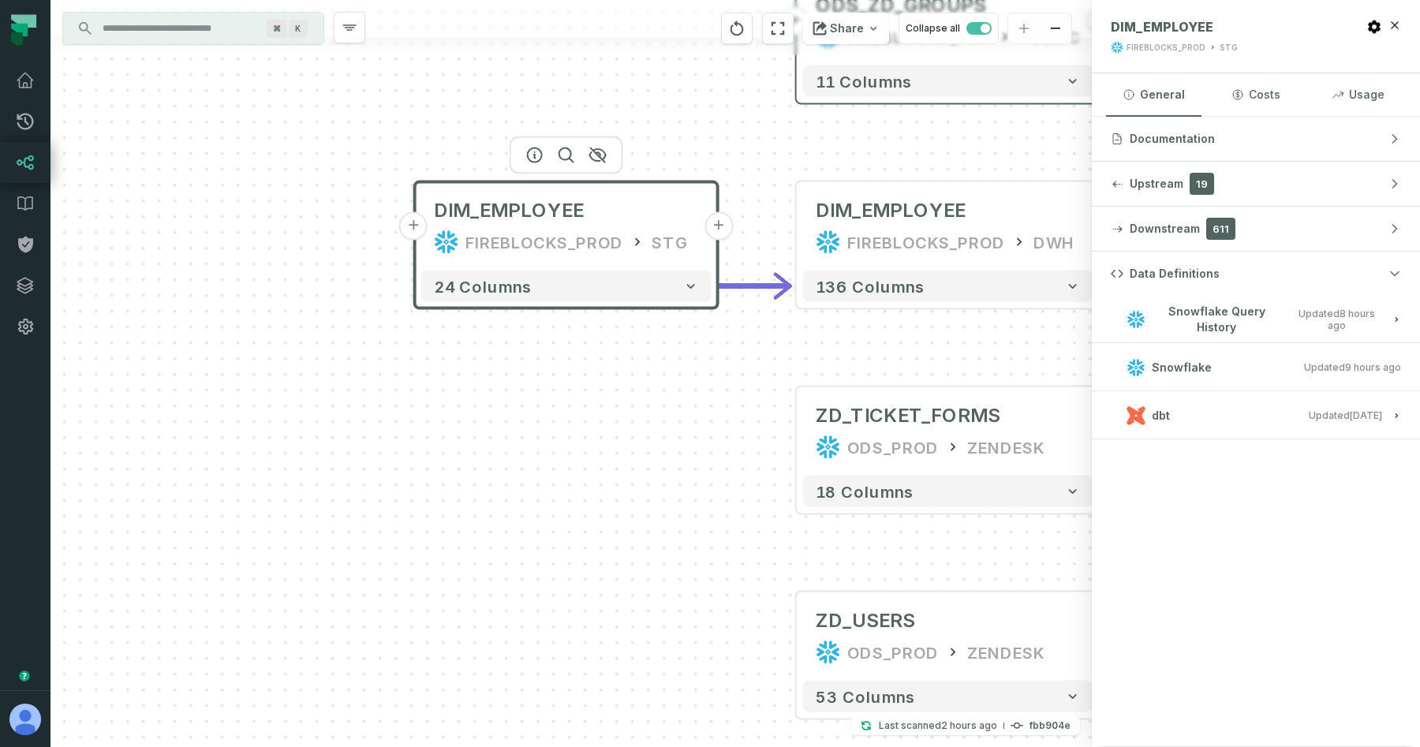
click at [417, 226] on button "+" at bounding box center [413, 226] width 28 height 28
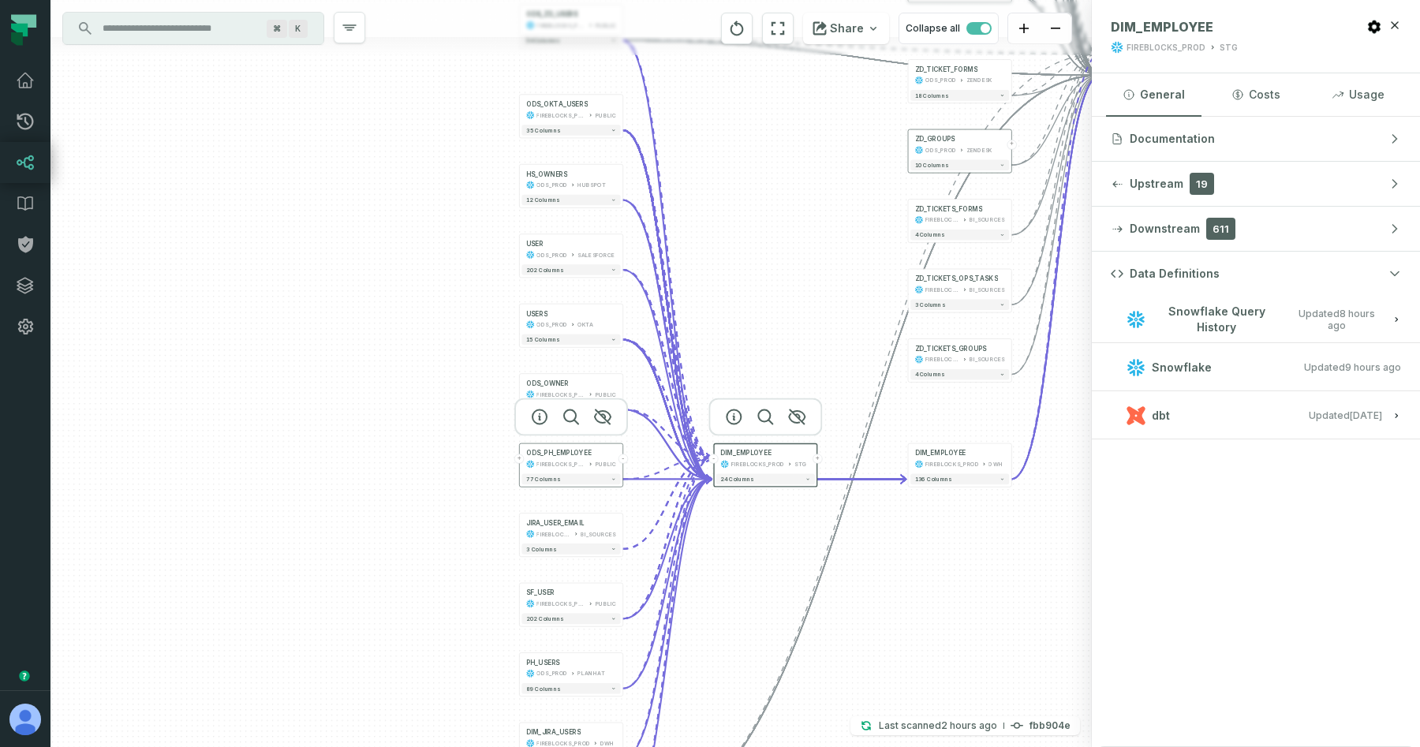
click at [553, 460] on div "FIREBLOCKS_PROD" at bounding box center [560, 464] width 49 height 9
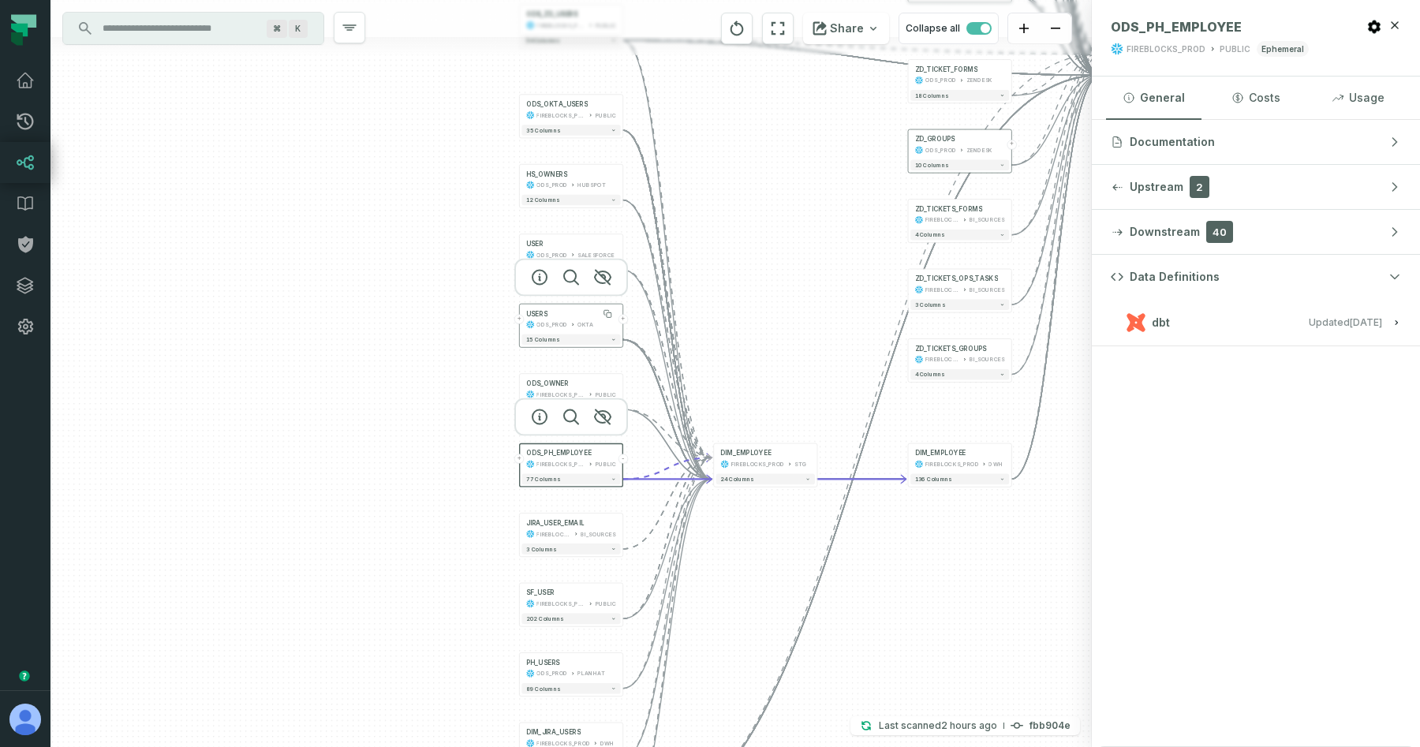
click at [549, 315] on div "USERS" at bounding box center [571, 313] width 90 height 9
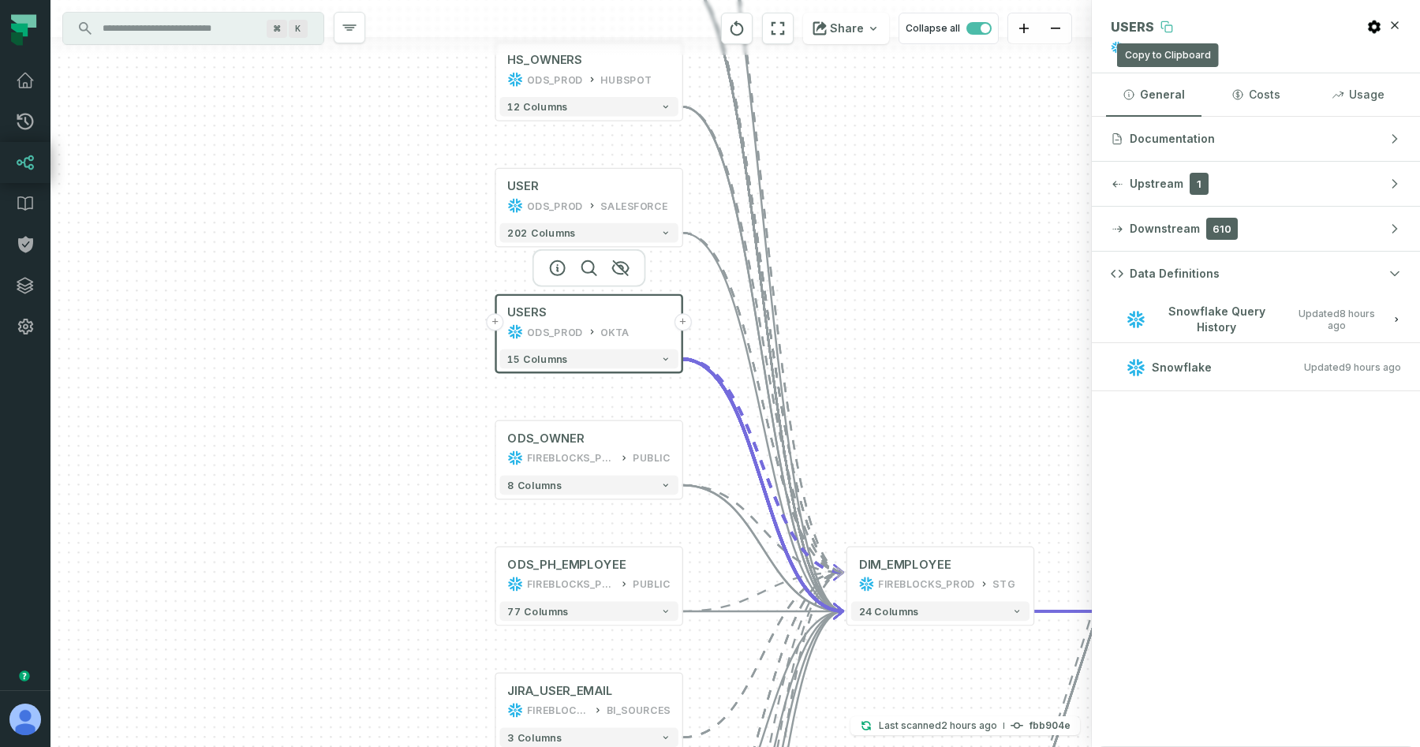
click at [1161, 24] on icon at bounding box center [1166, 27] width 13 height 13
click at [685, 325] on button "+" at bounding box center [682, 321] width 17 height 17
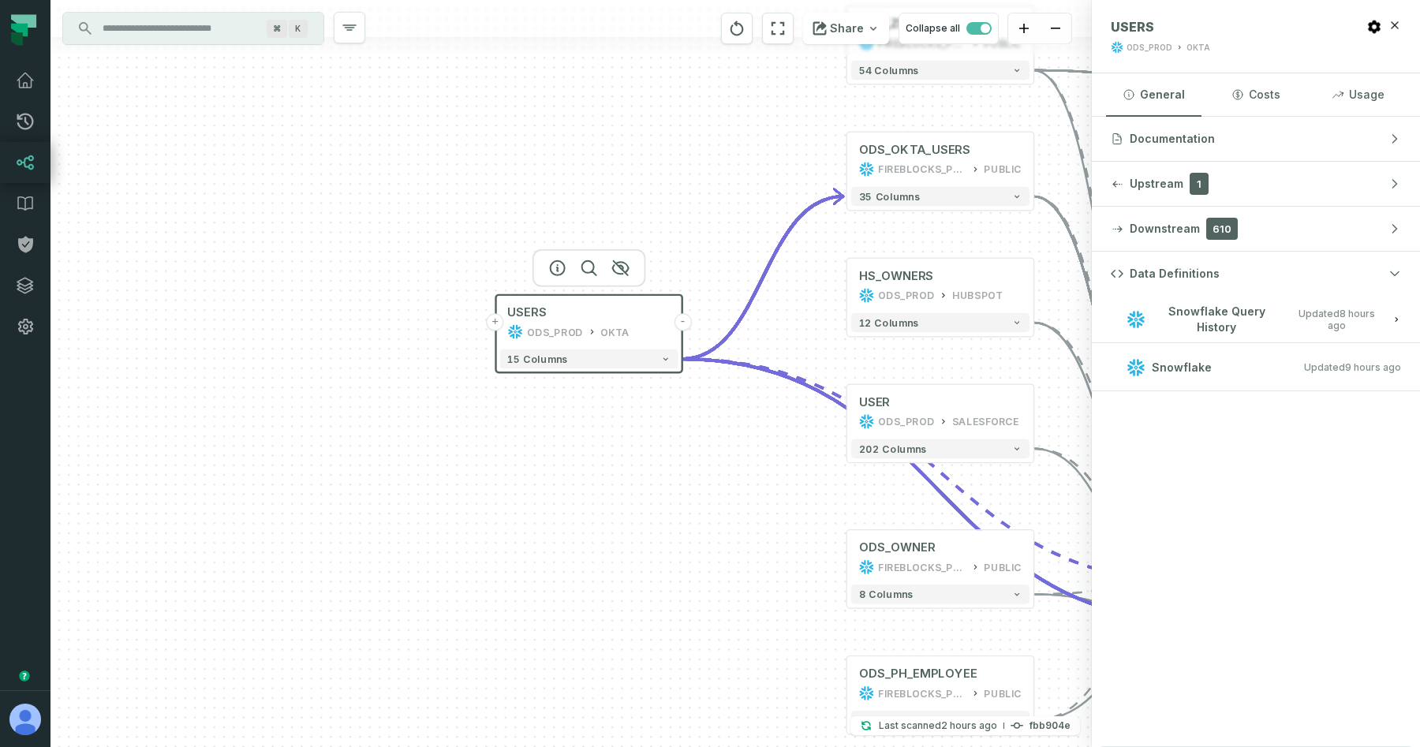
click at [685, 325] on button "-" at bounding box center [682, 321] width 17 height 17
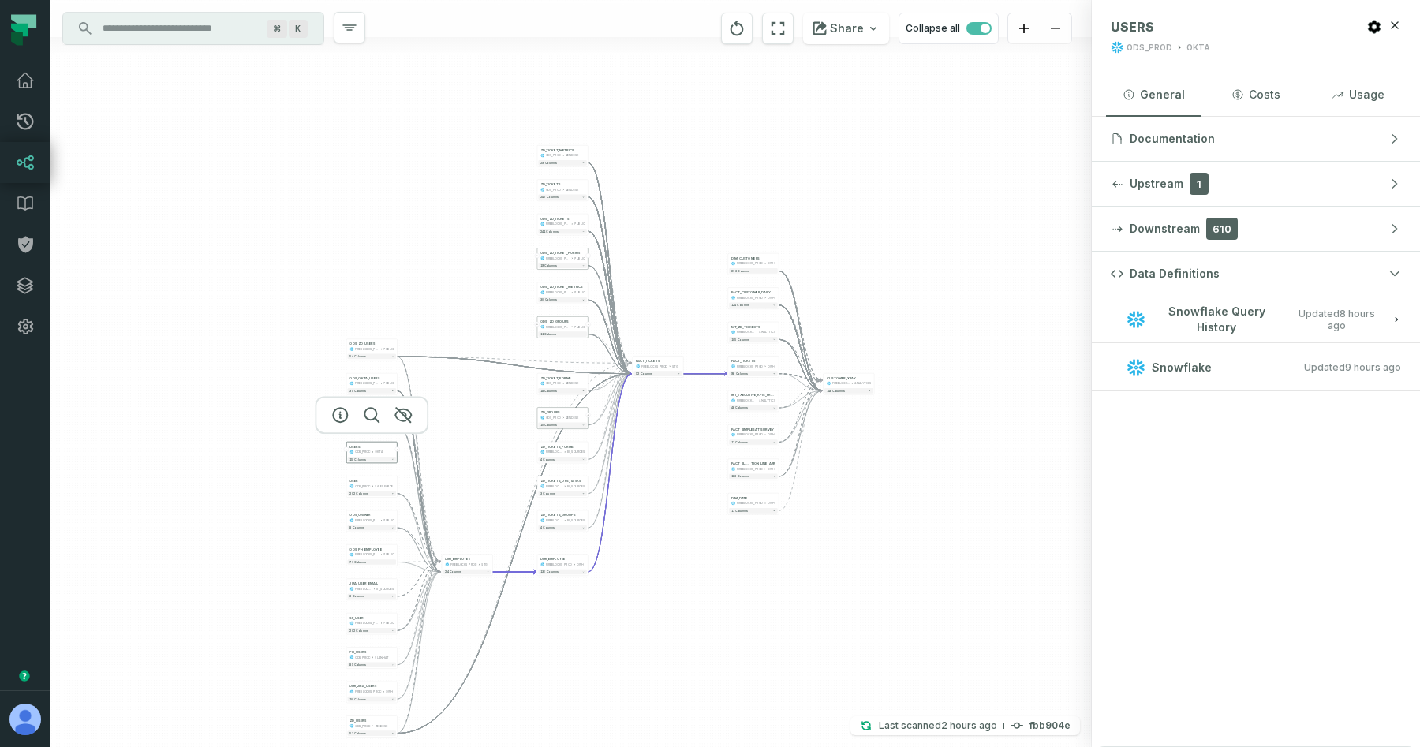
drag, startPoint x: 1028, startPoint y: 268, endPoint x: 663, endPoint y: 566, distance: 470.3
click at [663, 566] on div "+ ODS_OKTA_USERS FIREBLOCKS_PROD PUBLIC - 35 columns + HS_OWNERS ODS_PROD HUBSP…" at bounding box center [570, 373] width 1041 height 747
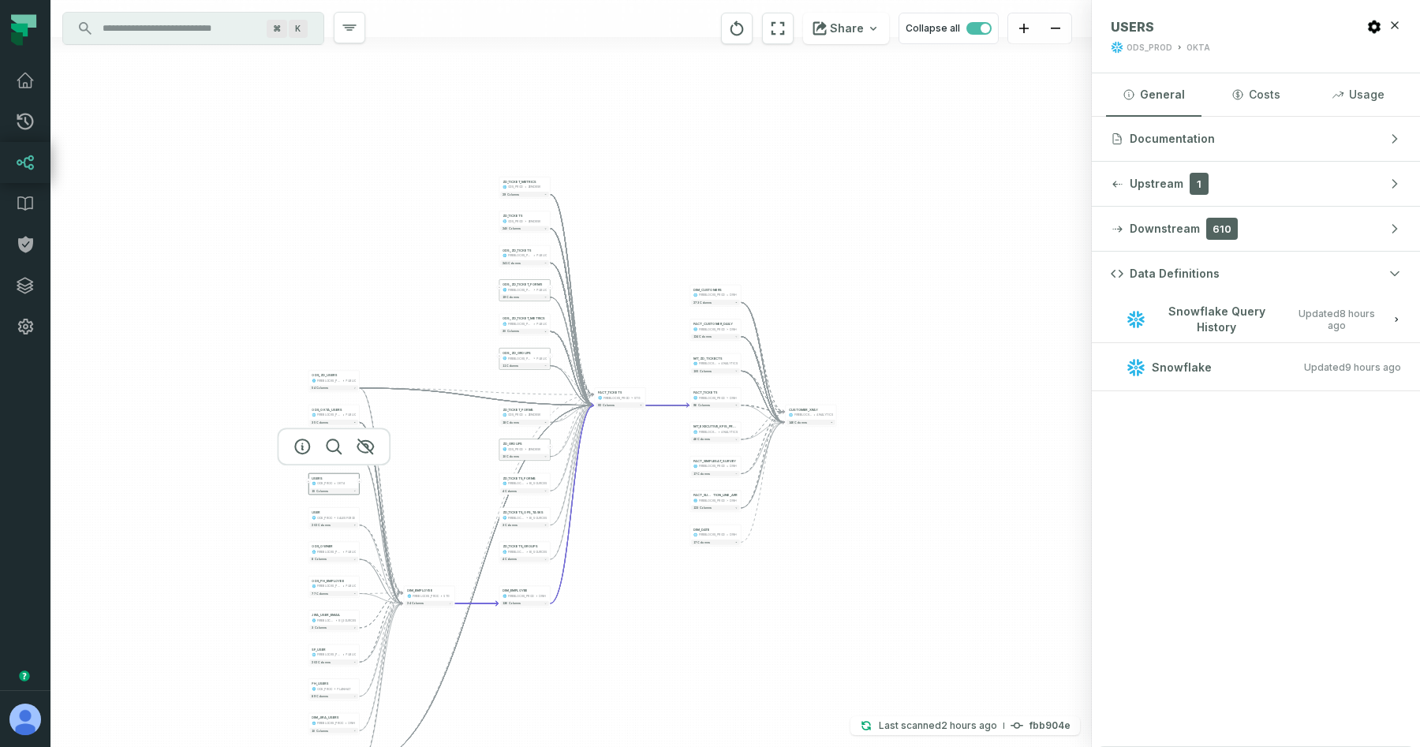
click at [820, 321] on div "+ ODS_OKTA_USERS FIREBLOCKS_PROD PUBLIC - 35 columns + HS_OWNERS ODS_PROD HUBSP…" at bounding box center [570, 373] width 1041 height 747
click at [854, 206] on div "+ ODS_OKTA_USERS FIREBLOCKS_PROD PUBLIC - 35 columns + HS_OWNERS ODS_PROD HUBSP…" at bounding box center [570, 373] width 1041 height 747
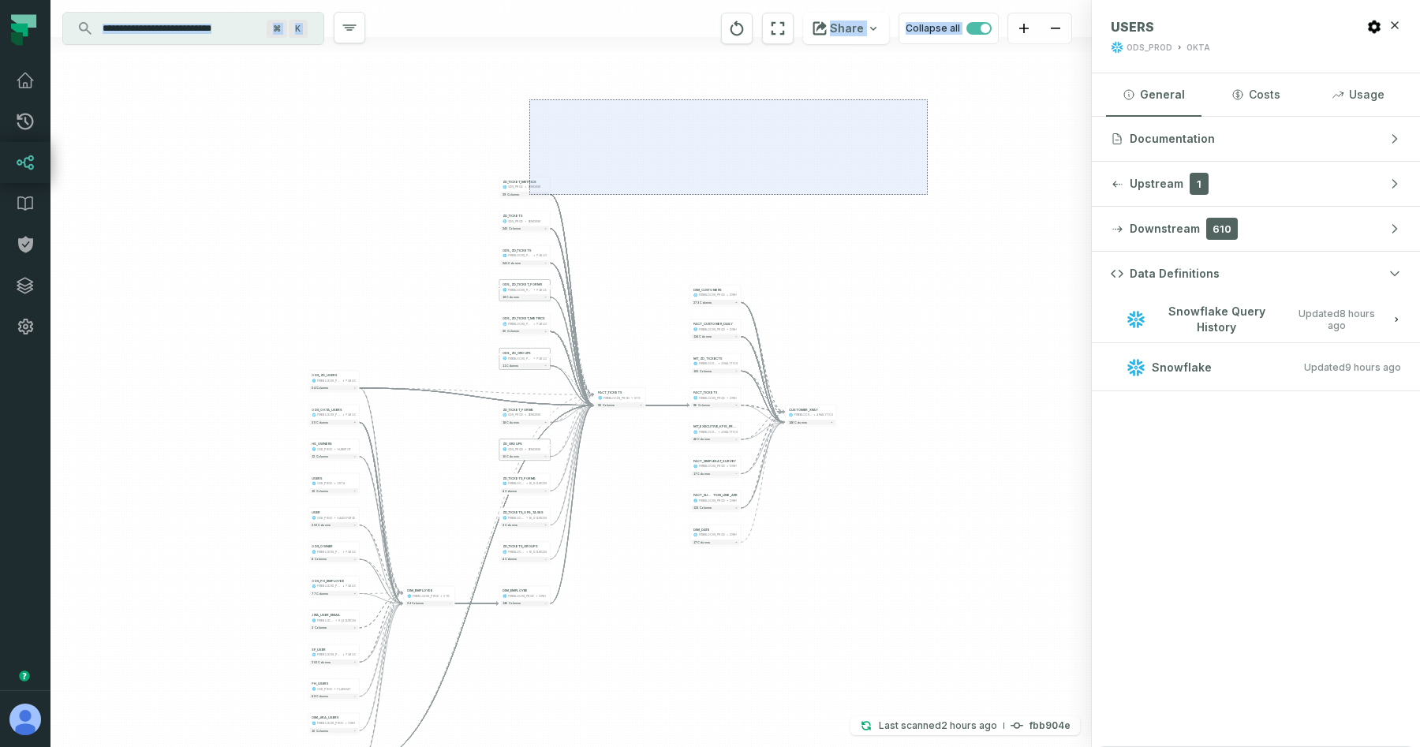
drag, startPoint x: 928, startPoint y: 99, endPoint x: 440, endPoint y: 663, distance: 744.8
click at [439, 661] on div "+ ODS_OKTA_USERS FIREBLOCKS_PROD PUBLIC - 35 columns + HS_OWNERS ODS_PROD HUBSP…" at bounding box center [570, 373] width 1041 height 747
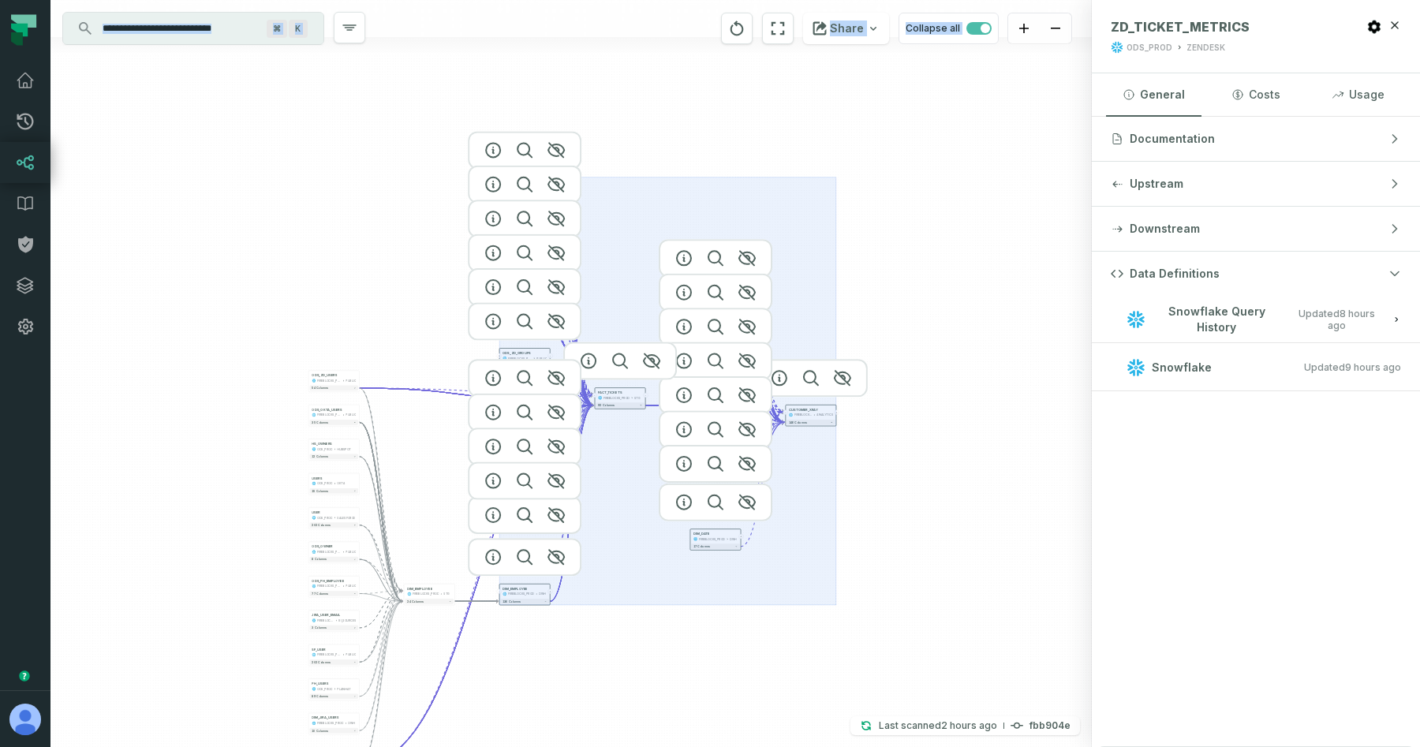
click at [441, 674] on icon "Edge from 4822500b6acd2328f5389b491042b162 to f8b0e626d00e439d8654adacd6e85c0a" at bounding box center [476, 579] width 234 height 370
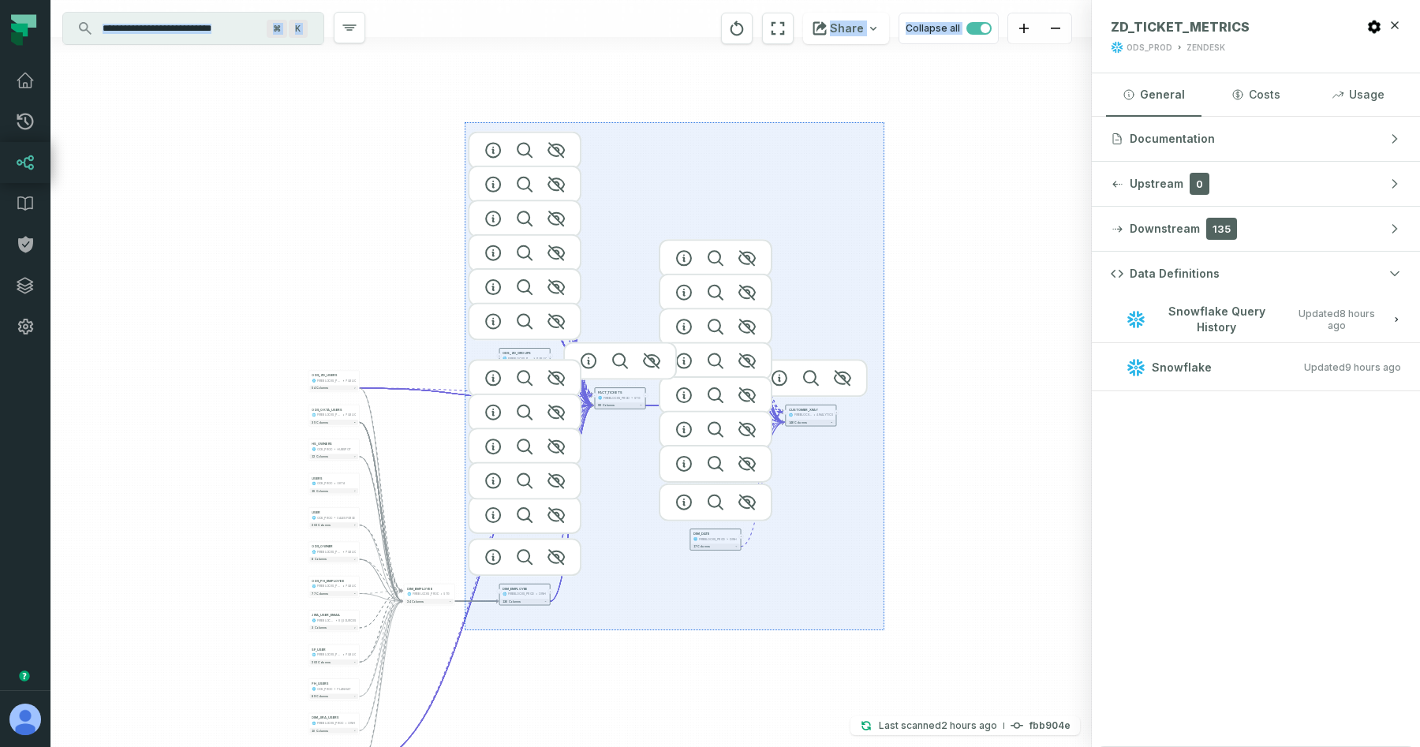
drag, startPoint x: 628, startPoint y: 125, endPoint x: 465, endPoint y: 630, distance: 531.3
click at [465, 630] on div "+ ODS_OKTA_USERS FIREBLOCKS_PROD PUBLIC - 35 columns + HS_OWNERS ODS_PROD HUBSP…" at bounding box center [570, 373] width 1041 height 747
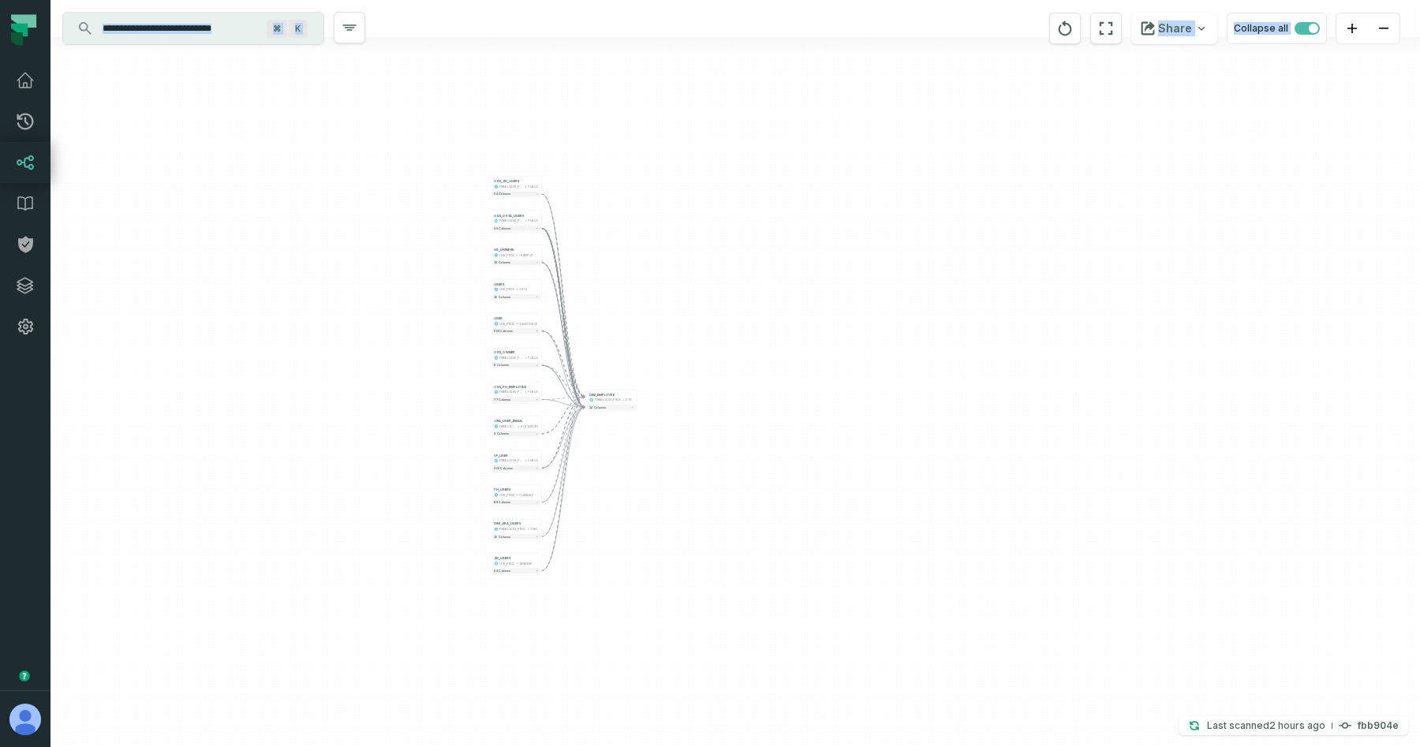
drag, startPoint x: 463, startPoint y: 627, endPoint x: 678, endPoint y: 358, distance: 344.0
click at [678, 358] on div "+ ODS_OKTA_USERS FIREBLOCKS_PROD PUBLIC - 35 columns + HS_OWNERS ODS_PROD HUBSP…" at bounding box center [734, 373] width 1369 height 747
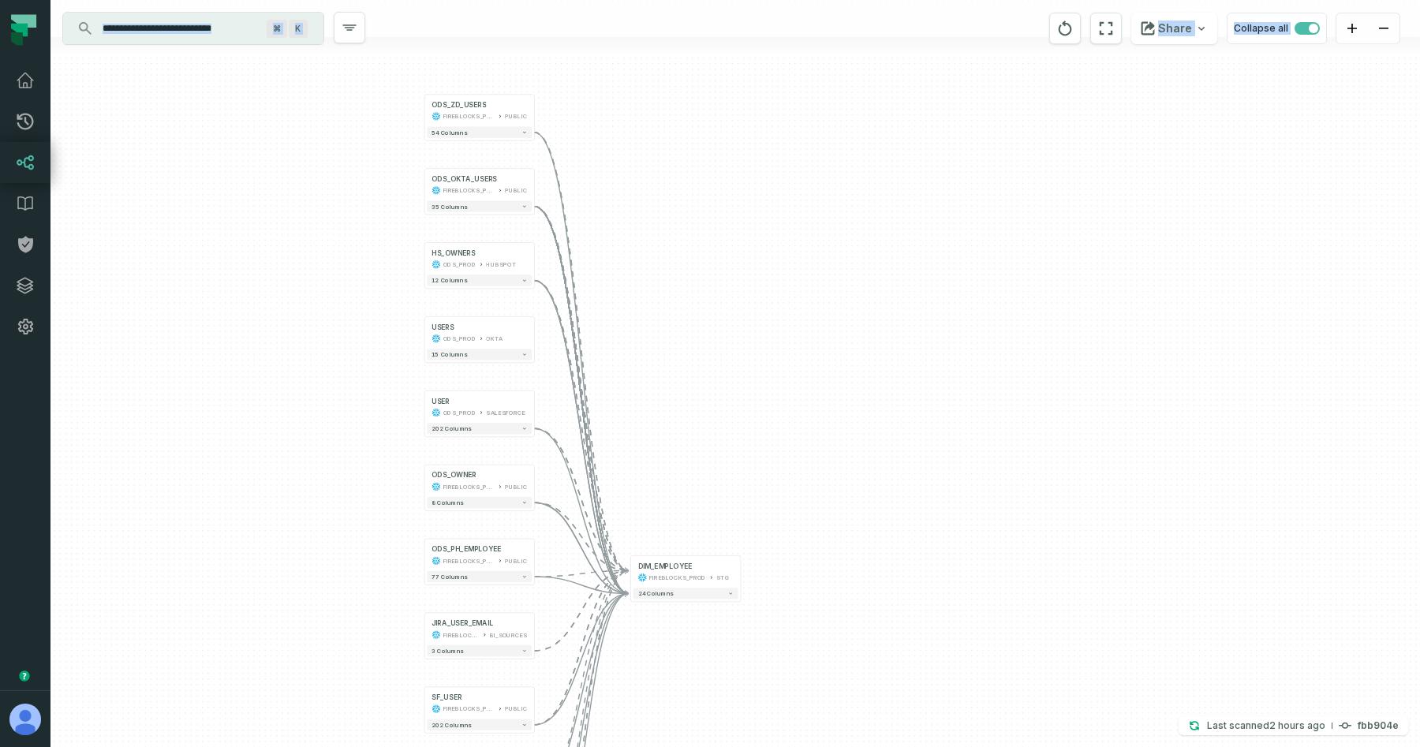
drag, startPoint x: 636, startPoint y: 148, endPoint x: 724, endPoint y: 407, distance: 273.4
click at [724, 407] on div "+ ODS_OKTA_USERS FIREBLOCKS_PROD PUBLIC - 35 columns + HS_OWNERS ODS_PROD HUBSP…" at bounding box center [734, 373] width 1369 height 747
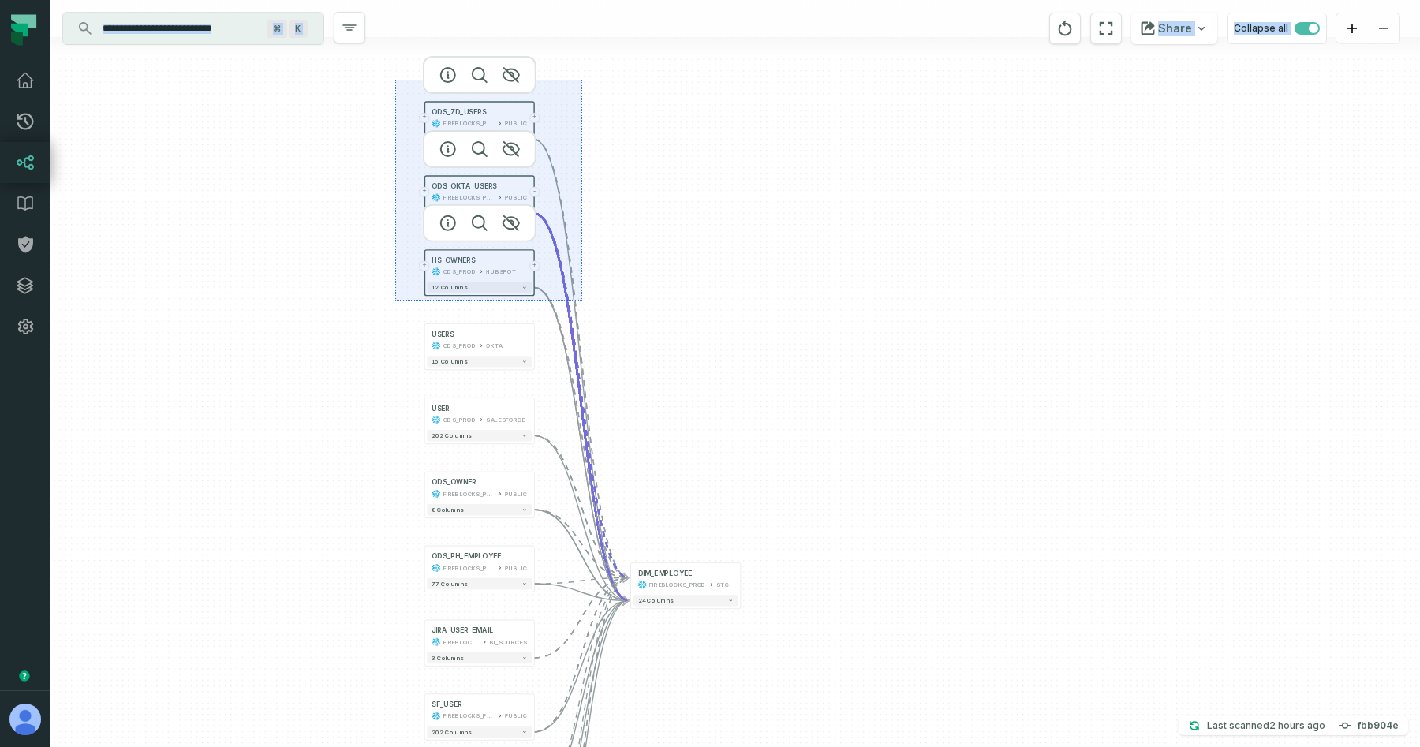
drag, startPoint x: 395, startPoint y: 80, endPoint x: 582, endPoint y: 301, distance: 289.3
click at [582, 301] on div "+ ODS_OKTA_USERS FIREBLOCKS_PROD PUBLIC - 35 columns + HS_OWNERS ODS_PROD HUBSP…" at bounding box center [734, 373] width 1369 height 747
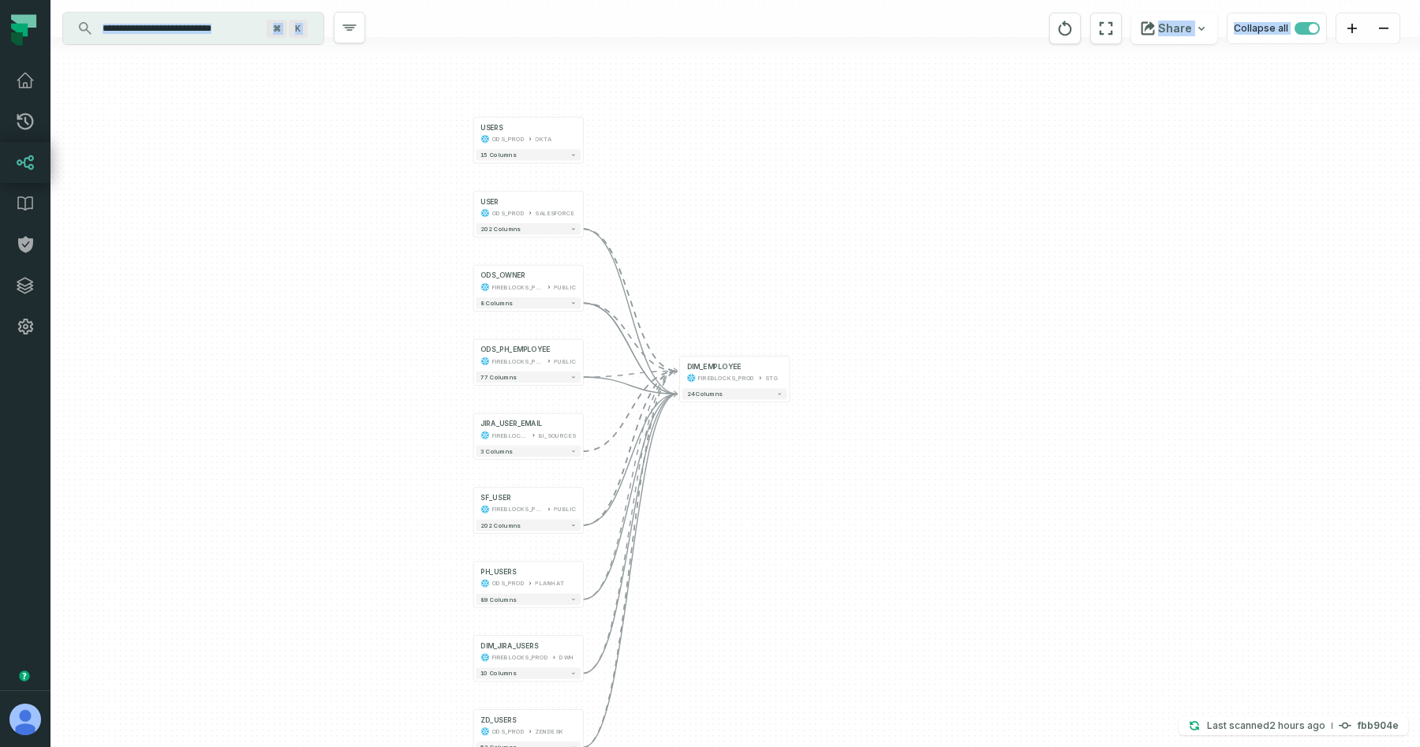
drag, startPoint x: 660, startPoint y: 495, endPoint x: 708, endPoint y: 289, distance: 211.4
click at [709, 289] on div "+ USER ODS_PROD SALESFORCE + 202 columns + USERS ODS_PROD OKTA + 15 columns + O…" at bounding box center [734, 373] width 1369 height 747
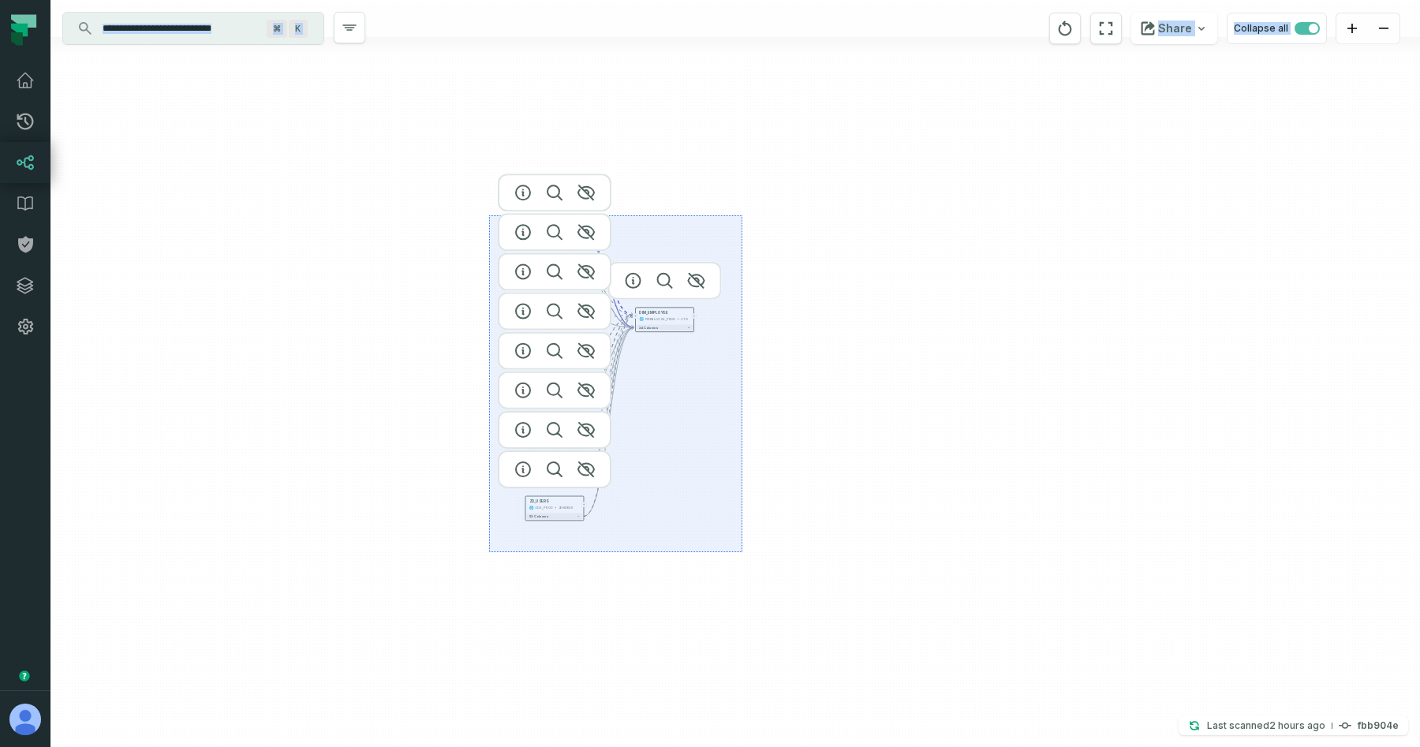
drag, startPoint x: 489, startPoint y: 215, endPoint x: 742, endPoint y: 552, distance: 421.3
click at [742, 552] on div "+ USER ODS_PROD SALESFORCE + 202 columns + USERS ODS_PROD OKTA + 15 columns + O…" at bounding box center [734, 373] width 1369 height 747
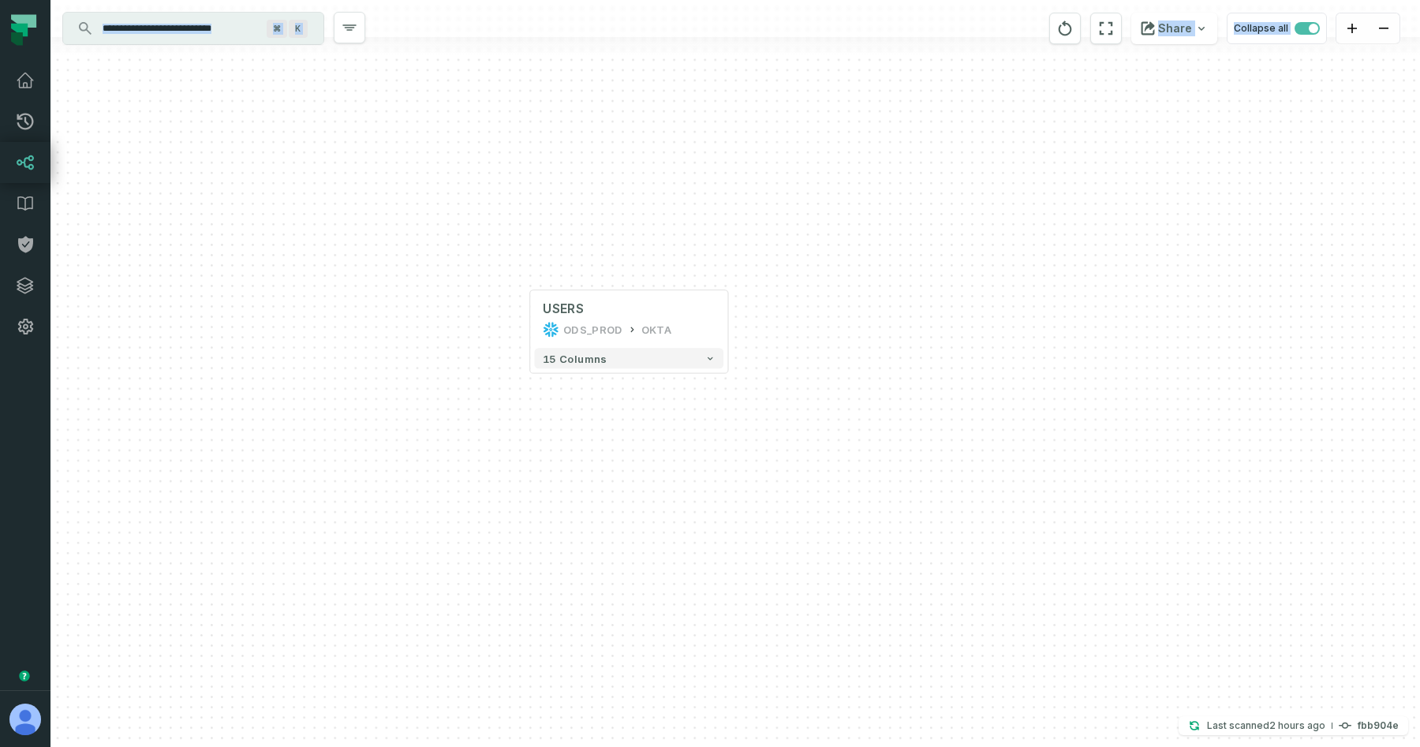
drag, startPoint x: 829, startPoint y: 164, endPoint x: 858, endPoint y: 650, distance: 486.7
click at [860, 651] on div "+ USERS ODS_PROD OKTA + 15 columns" at bounding box center [734, 373] width 1369 height 747
click at [615, 311] on div "USERS" at bounding box center [625, 304] width 173 height 17
click at [595, 352] on span "15 columns" at bounding box center [571, 354] width 64 height 13
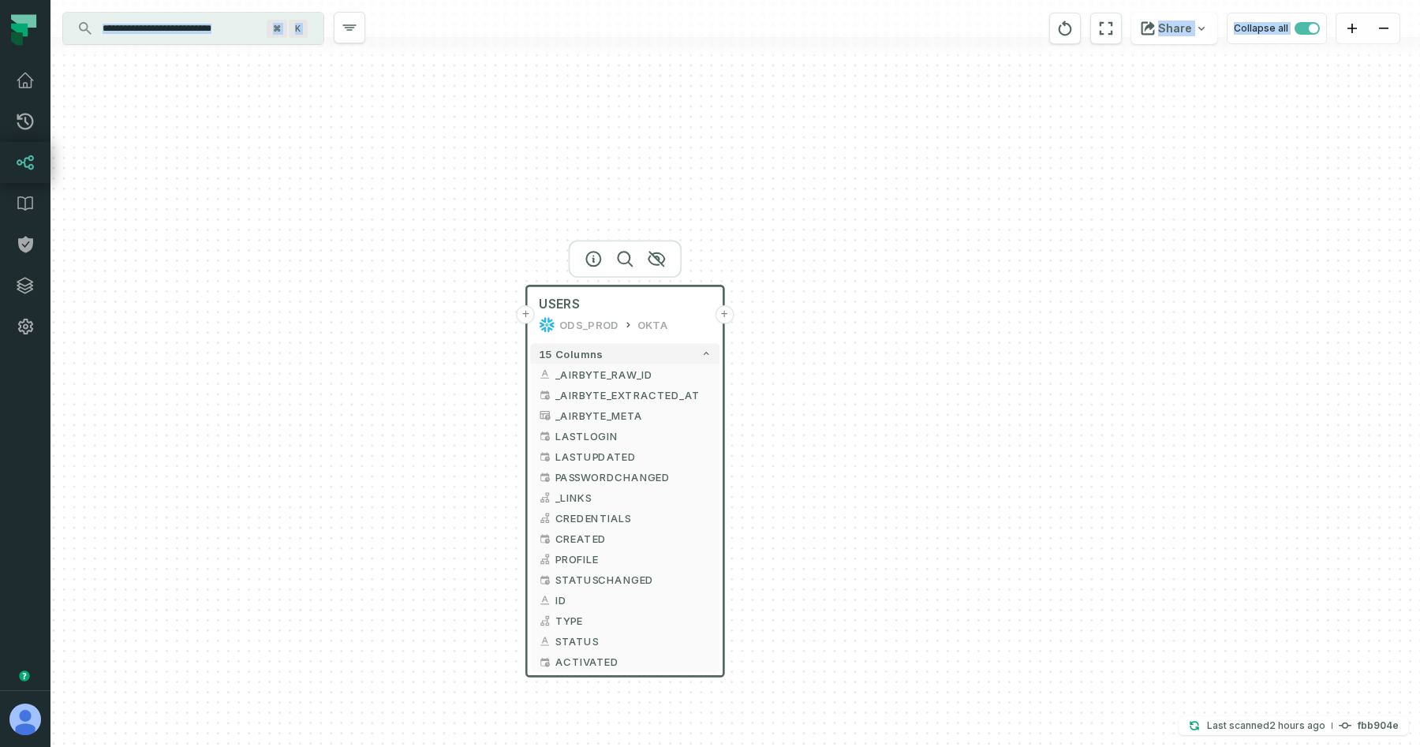
click at [592, 265] on div at bounding box center [625, 259] width 114 height 38
click at [592, 256] on icon "button" at bounding box center [593, 259] width 14 height 14
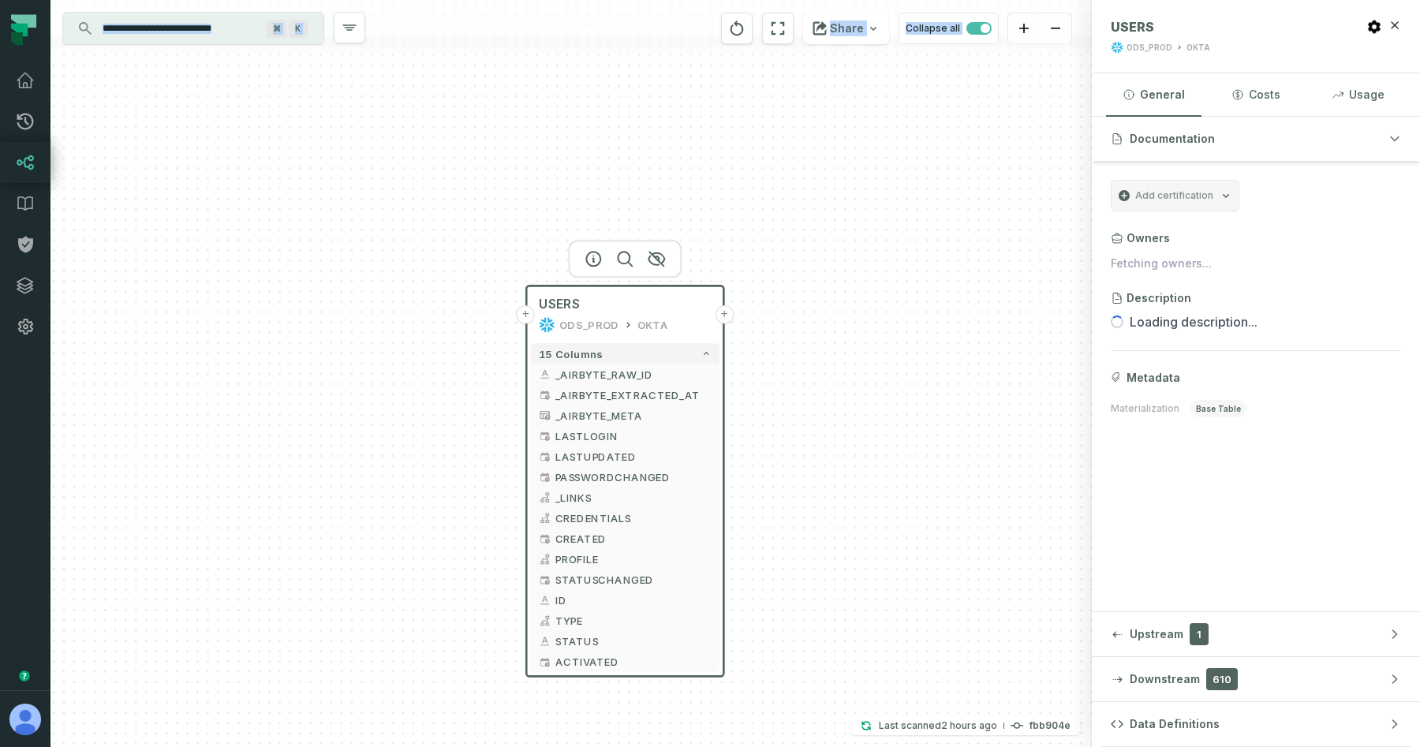
click at [523, 314] on button "+" at bounding box center [526, 314] width 18 height 18
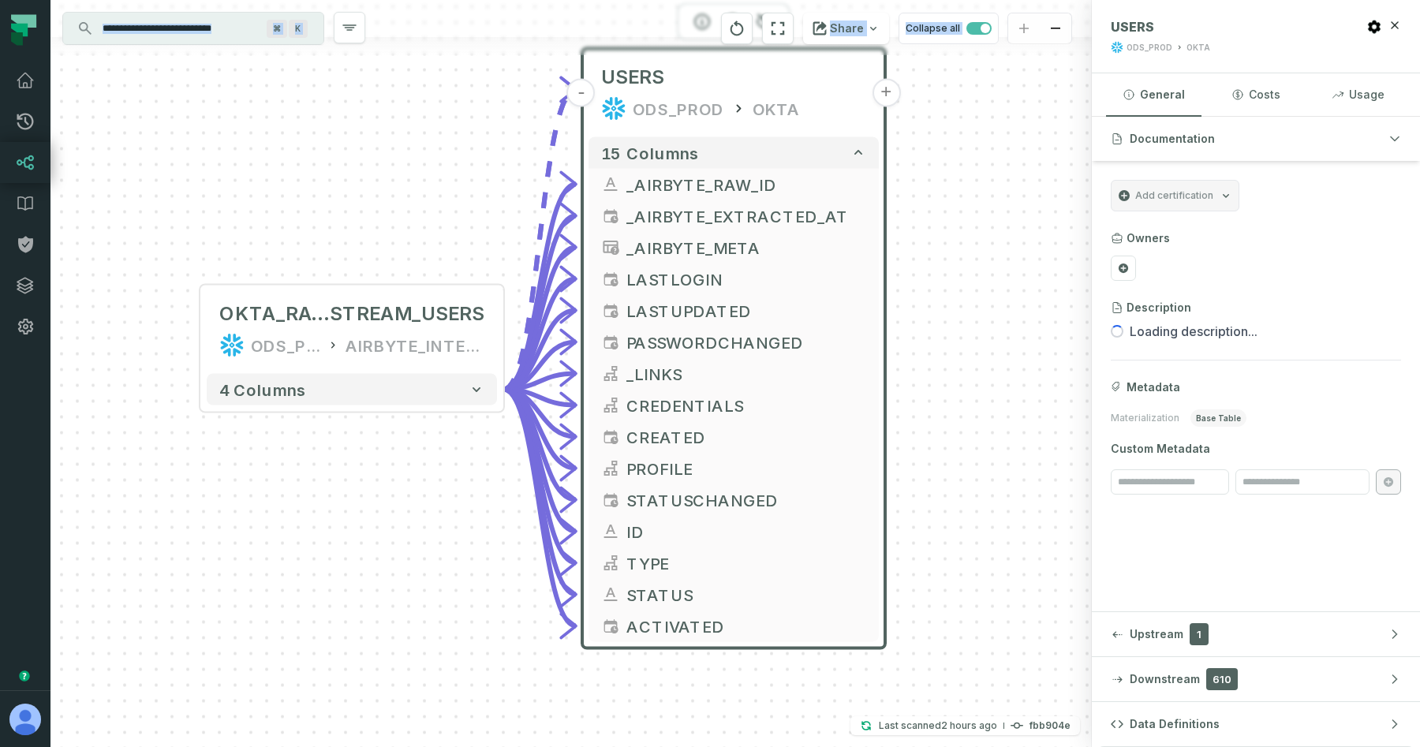
drag, startPoint x: 666, startPoint y: 205, endPoint x: 428, endPoint y: 156, distance: 243.2
click at [428, 156] on div "OKTA_RAW__ STREAM_USERS ODS_PROD AIRBYTE_INTERNAL - 4 columns - USERS ODS_PROD …" at bounding box center [570, 373] width 1041 height 747
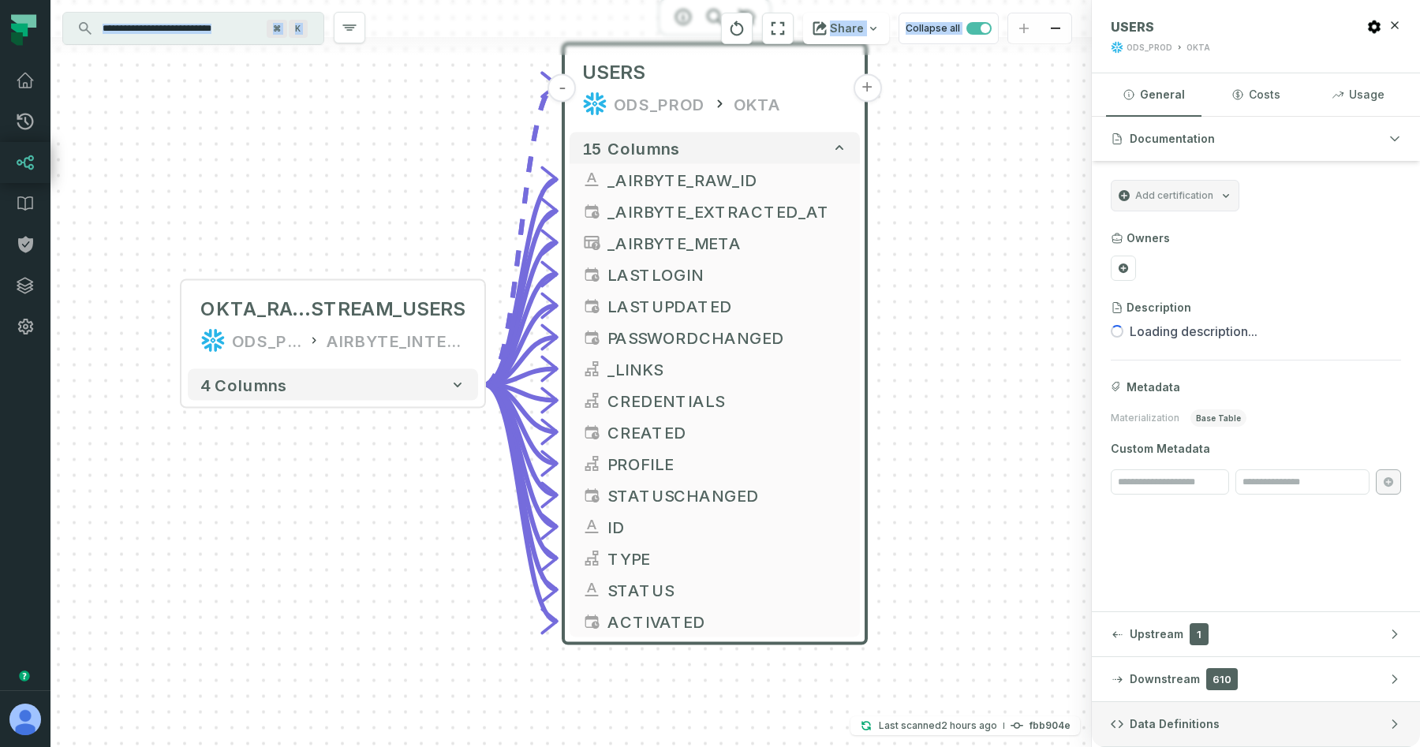
click at [1191, 721] on span "Data Definitions" at bounding box center [1174, 724] width 90 height 16
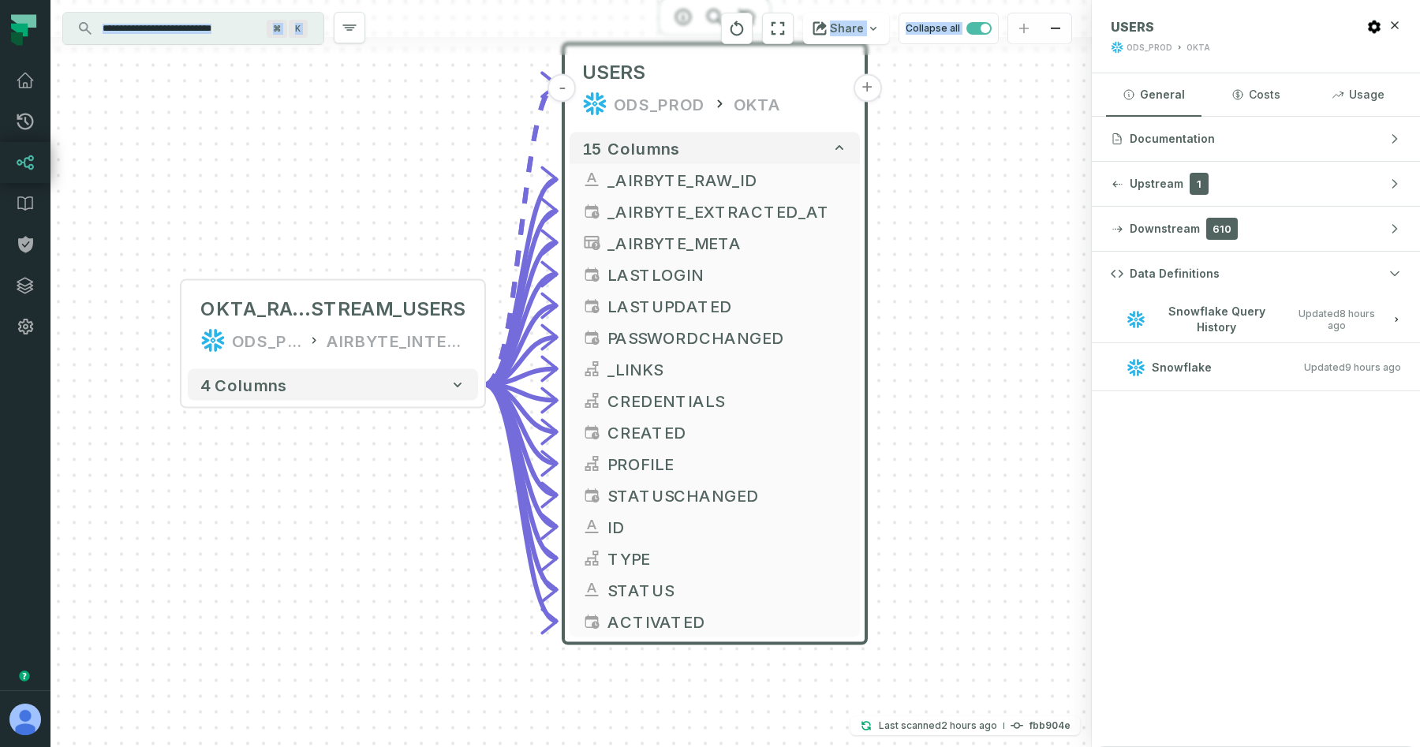
click at [1303, 319] on span "Updated [DATE] 1:45:42 AM" at bounding box center [1335, 320] width 91 height 24
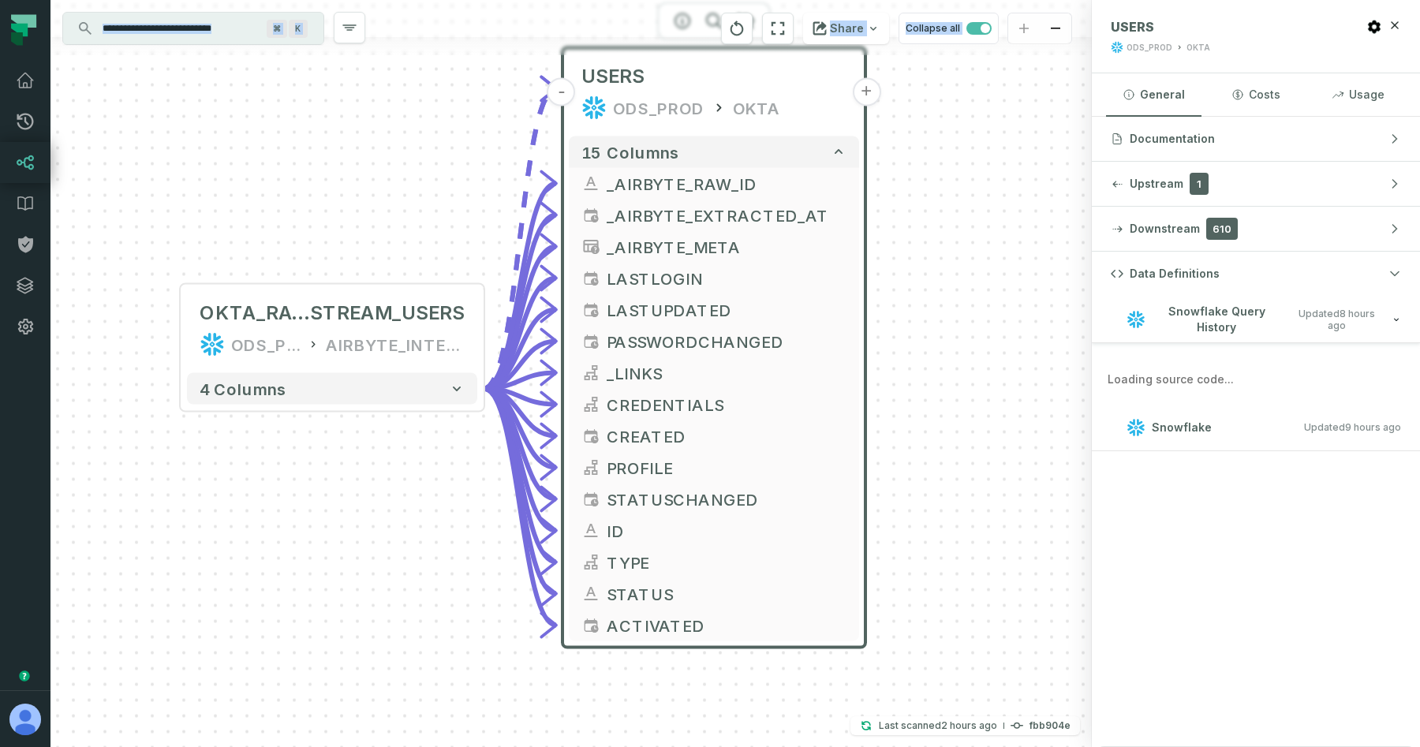
drag, startPoint x: 949, startPoint y: 312, endPoint x: 914, endPoint y: 378, distance: 74.1
click at [914, 378] on div "OKTA_RAW__ STREAM_USERS ODS_PROD AIRBYTE_INTERNAL - 4 columns - USERS ODS_PROD …" at bounding box center [570, 373] width 1041 height 747
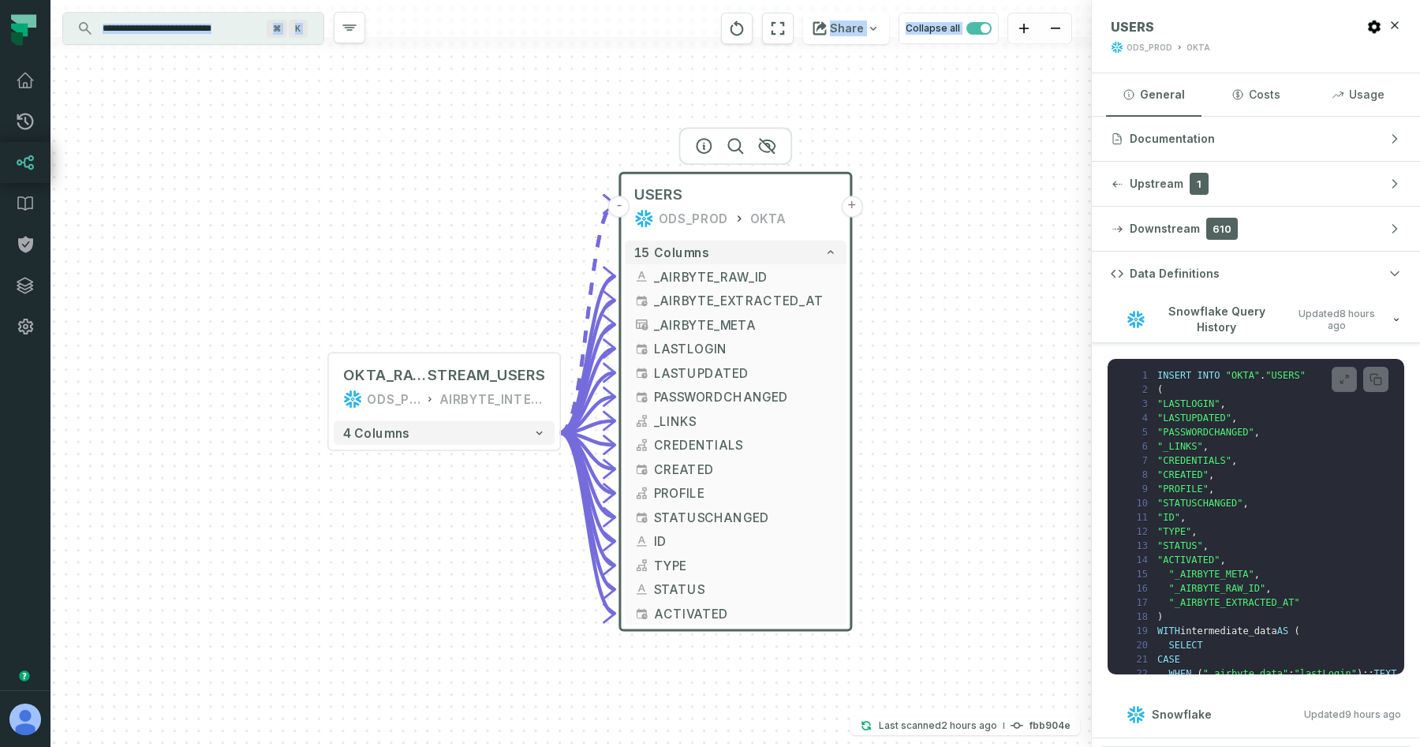
click at [917, 74] on div "OKTA_RAW__ STREAM_USERS ODS_PROD AIRBYTE_INTERNAL - 4 columns - USERS ODS_PROD …" at bounding box center [570, 373] width 1041 height 747
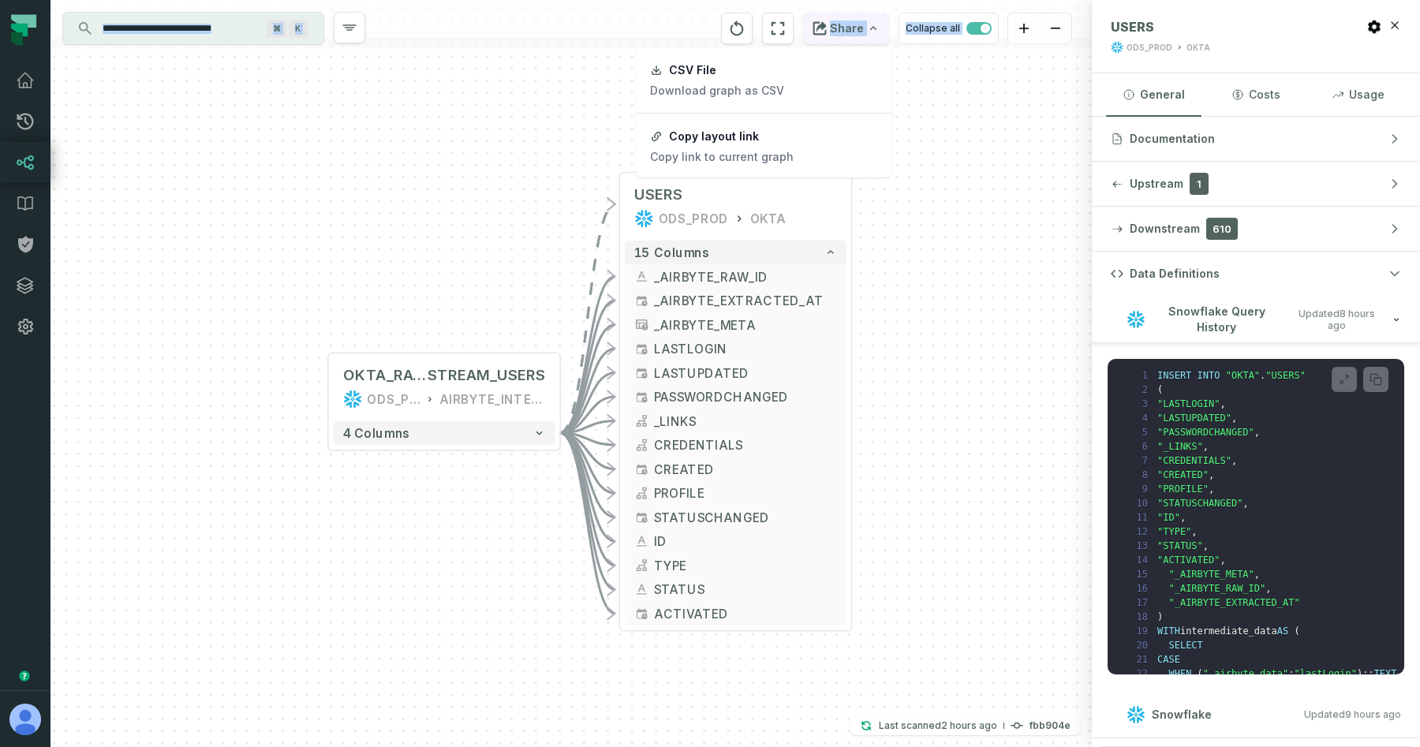
click at [835, 32] on button "Share" at bounding box center [846, 29] width 86 height 32
click at [736, 136] on div "Copy layout link" at bounding box center [714, 136] width 90 height 14
